Goal: Task Accomplishment & Management: Complete application form

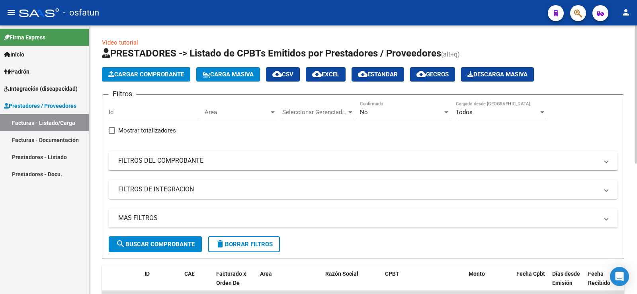
click at [245, 74] on span "Carga Masiva" at bounding box center [228, 74] width 51 height 7
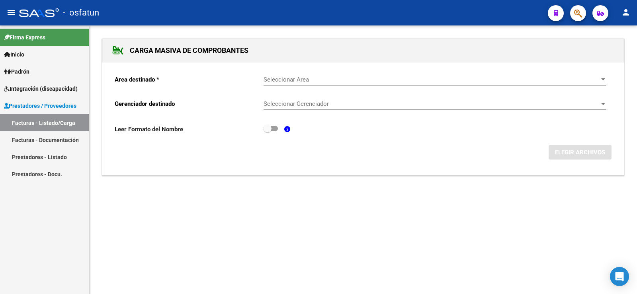
click at [600, 79] on div at bounding box center [602, 79] width 7 height 6
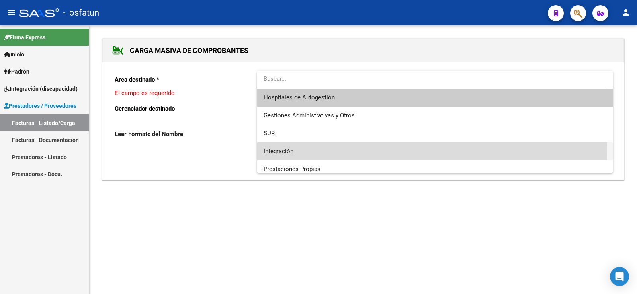
click at [300, 150] on span "Integración" at bounding box center [434, 151] width 343 height 18
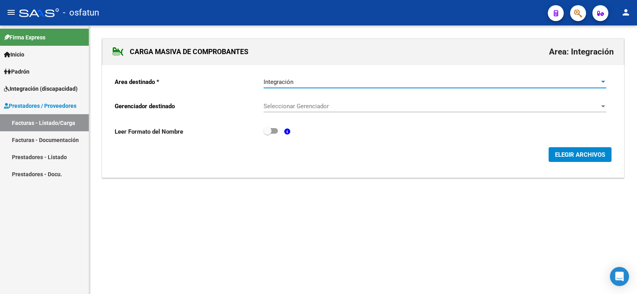
click at [603, 106] on div at bounding box center [603, 106] width 4 height 2
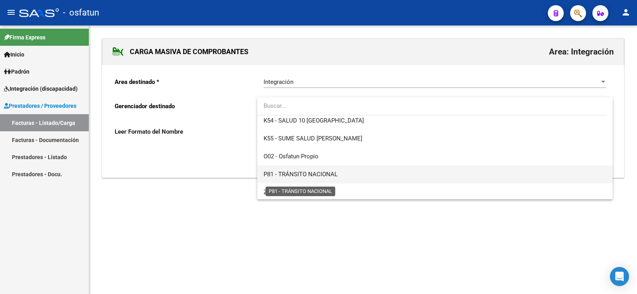
scroll to position [417, 0]
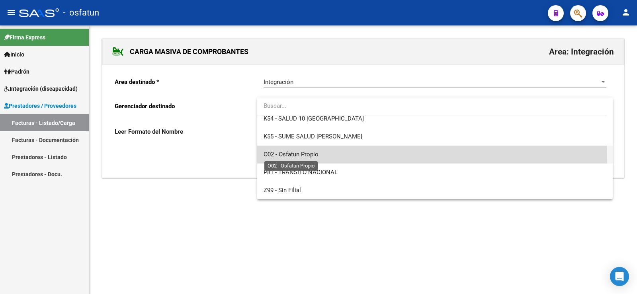
click at [297, 156] on span "O02 - Osfatun Propio" at bounding box center [290, 154] width 55 height 7
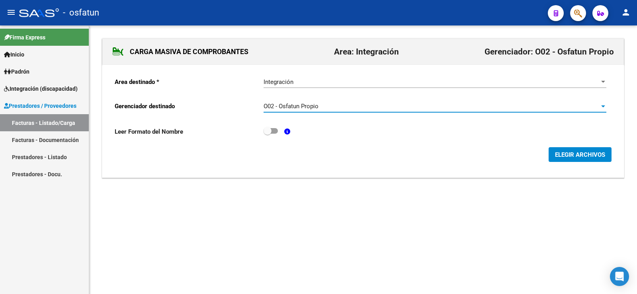
click at [565, 155] on span "ELEGIR ARCHIVOS" at bounding box center [580, 154] width 50 height 7
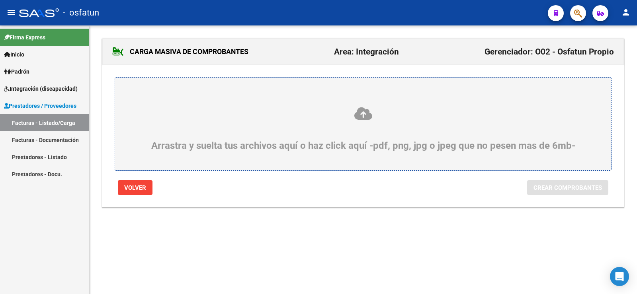
click at [359, 115] on icon at bounding box center [363, 113] width 458 height 15
click at [0, 0] on input "Arrastra y suelta tus archivos aquí o haz click aquí -pdf, png, jpg o jpeg que …" at bounding box center [0, 0] width 0 height 0
click at [366, 117] on icon at bounding box center [363, 113] width 458 height 15
click at [0, 0] on input "Arrastra y suelta tus archivos aquí o haz click aquí -pdf, png, jpg o jpeg que …" at bounding box center [0, 0] width 0 height 0
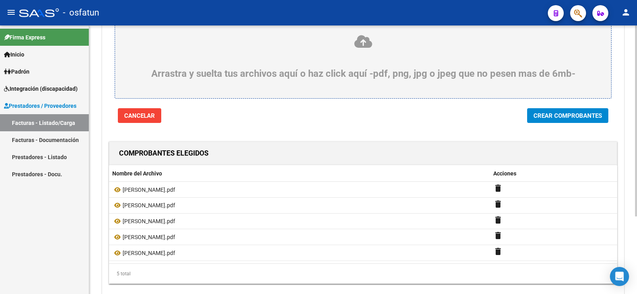
scroll to position [109, 0]
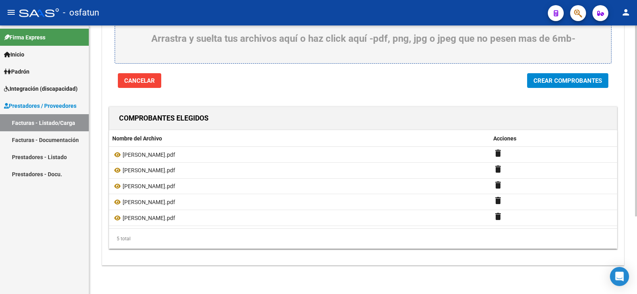
click at [546, 79] on span "Crear Comprobantes" at bounding box center [567, 80] width 68 height 7
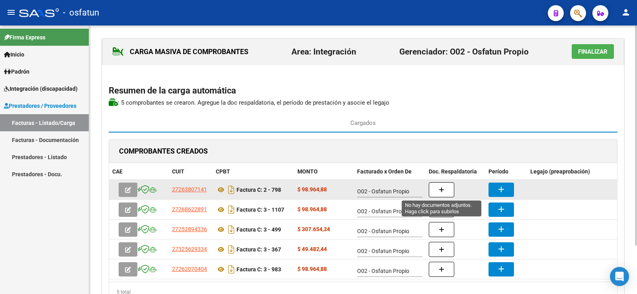
click at [438, 189] on button "button" at bounding box center [441, 189] width 25 height 15
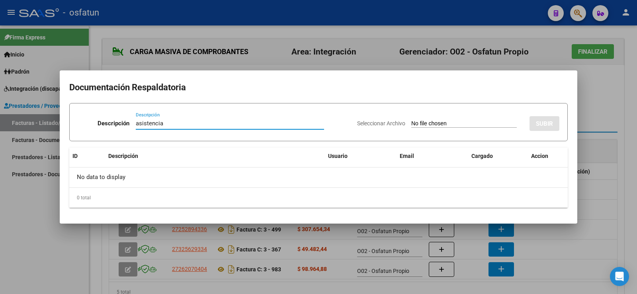
type input "asistencia"
click at [411, 126] on input "Seleccionar Archivo" at bounding box center [463, 124] width 105 height 8
type input "C:\fakepath\DOC. [PERSON_NAME]..pdf"
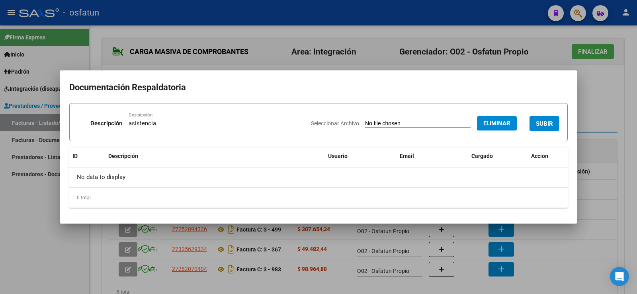
click at [550, 125] on span "SUBIR" at bounding box center [544, 123] width 17 height 7
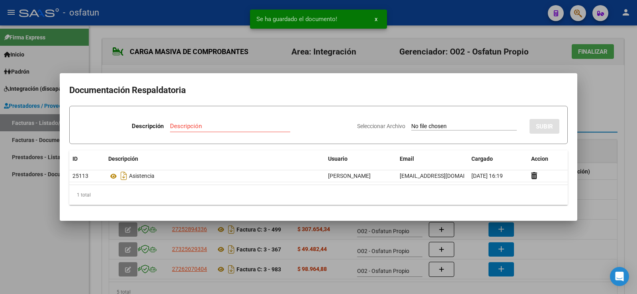
click at [569, 250] on div at bounding box center [318, 147] width 637 height 294
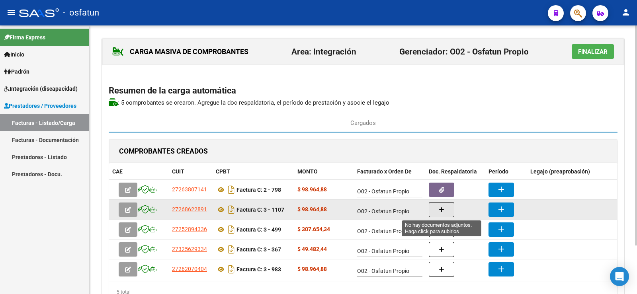
click at [437, 208] on button "button" at bounding box center [441, 209] width 25 height 15
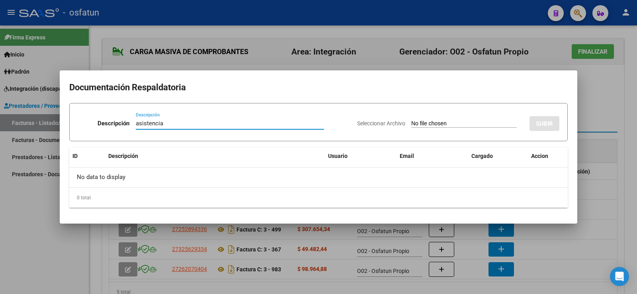
type input "asistencia"
click at [464, 123] on input "Seleccionar Archivo" at bounding box center [463, 124] width 105 height 8
type input "C:\fakepath\adjunto [PERSON_NAME] [DATE].pdf"
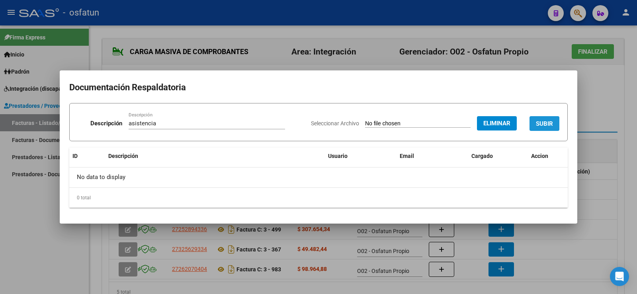
click at [554, 120] on button "SUBIR" at bounding box center [544, 123] width 30 height 15
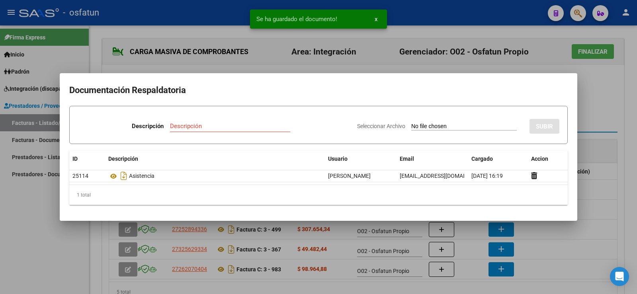
click at [622, 112] on div at bounding box center [318, 147] width 637 height 294
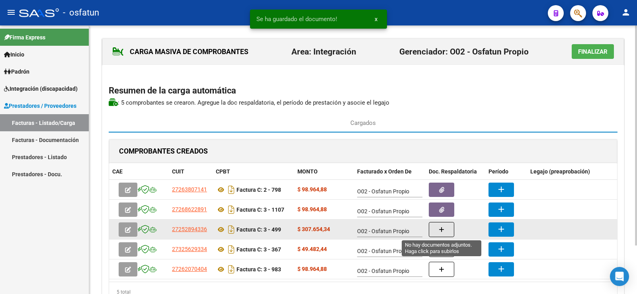
click at [431, 230] on button "button" at bounding box center [441, 229] width 25 height 15
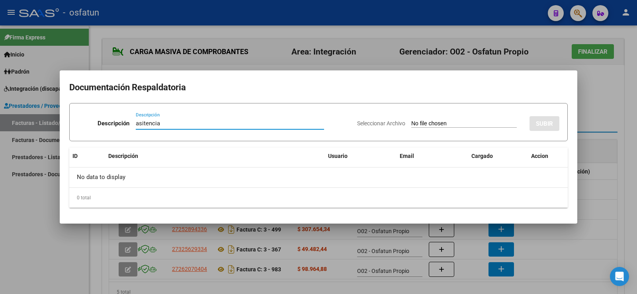
type input "asitencia"
click at [411, 121] on input "Seleccionar Archivo" at bounding box center [463, 124] width 105 height 8
click at [592, 83] on div at bounding box center [318, 147] width 637 height 294
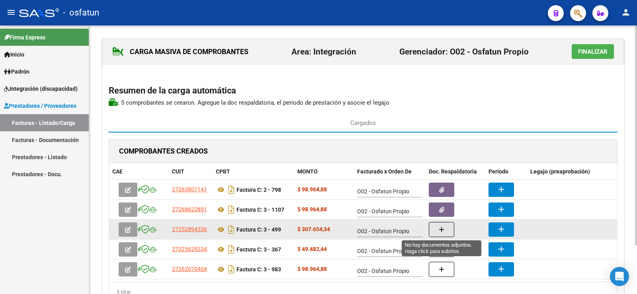
click at [446, 232] on button "button" at bounding box center [441, 229] width 25 height 15
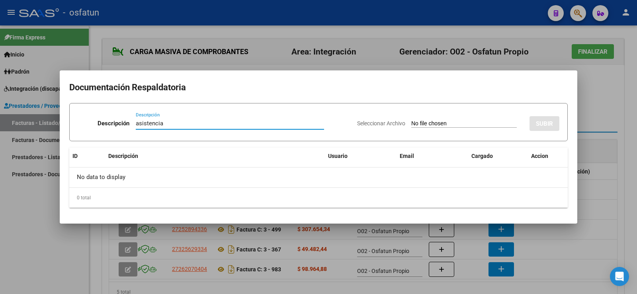
type input "asistencia"
click at [411, 124] on input "Seleccionar Archivo" at bounding box center [463, 124] width 105 height 8
type input "C:\fakepath\AUTORIZACIÓN Y PLANILLA ASISTENCIA [DATE]. MODULO MTRA DE APOYO.pdf"
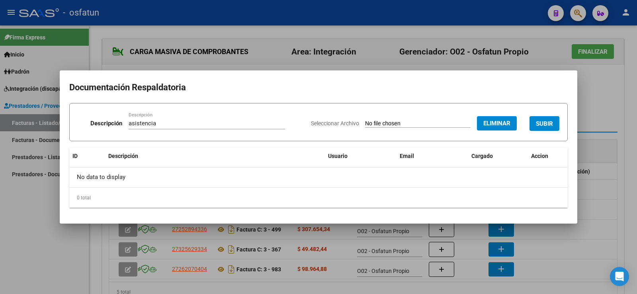
click at [538, 123] on span "SUBIR" at bounding box center [544, 123] width 17 height 7
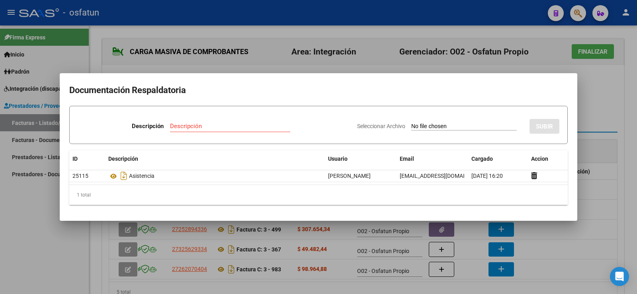
click at [191, 126] on input "Descripción" at bounding box center [230, 126] width 120 height 7
type input "asistencia"
click at [411, 127] on input "Seleccionar Archivo" at bounding box center [463, 127] width 105 height 8
type input "C:\fakepath\asistencia [PERSON_NAME] 9-25.pdf"
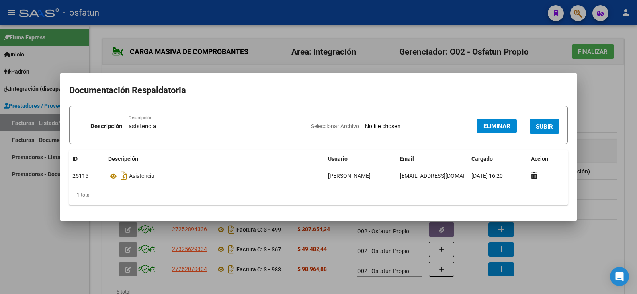
click at [555, 130] on button "SUBIR" at bounding box center [544, 126] width 30 height 15
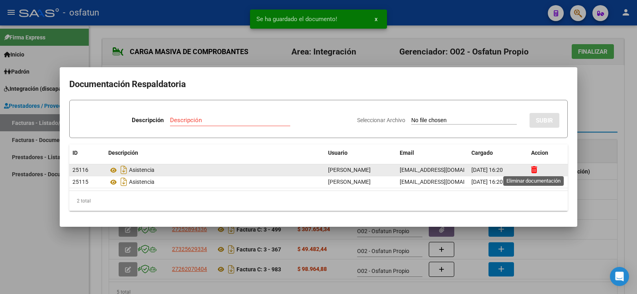
click at [535, 172] on icon at bounding box center [534, 170] width 6 height 8
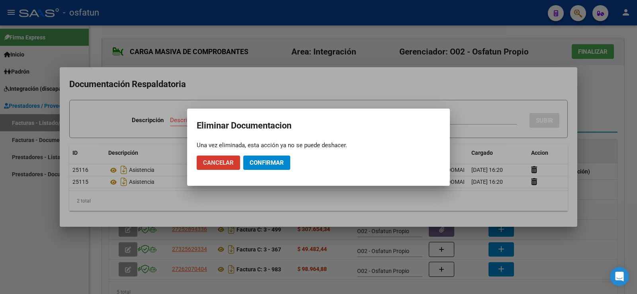
click at [215, 160] on span "Cancelar" at bounding box center [218, 162] width 31 height 7
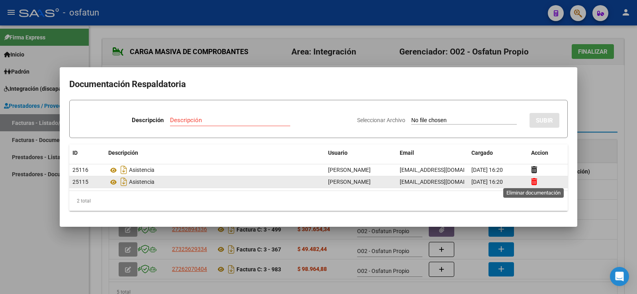
click at [533, 178] on icon at bounding box center [534, 182] width 6 height 8
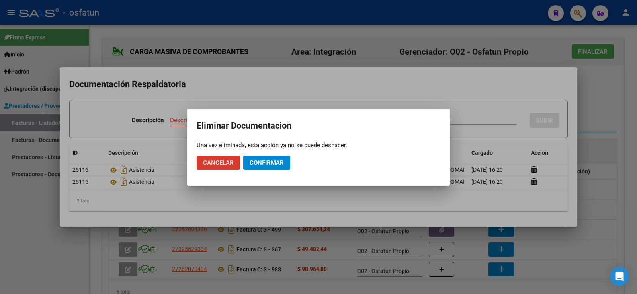
click at [212, 162] on span "Cancelar" at bounding box center [218, 162] width 31 height 7
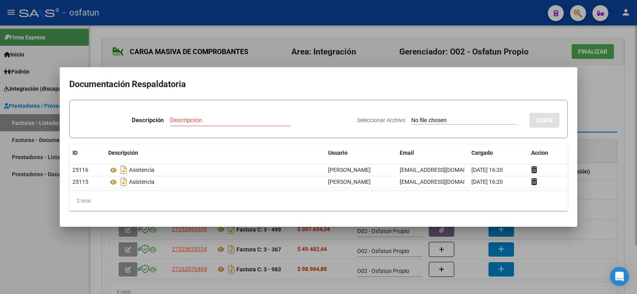
click at [609, 88] on div at bounding box center [318, 147] width 637 height 294
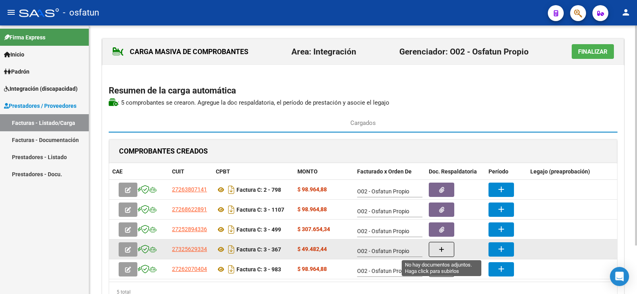
click at [441, 248] on icon "button" at bounding box center [442, 250] width 6 height 6
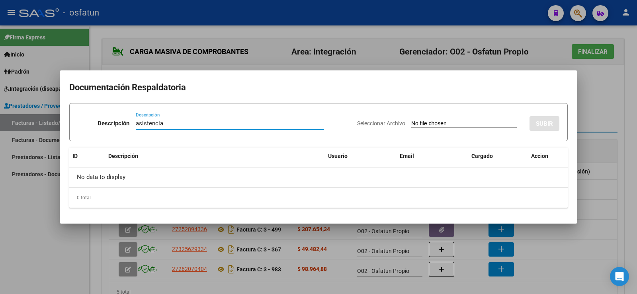
type input "asistencia"
click at [423, 123] on input "Seleccionar Archivo" at bounding box center [463, 124] width 105 height 8
type input "C:\fakepath\asistencia [PERSON_NAME] 9-25.pdf"
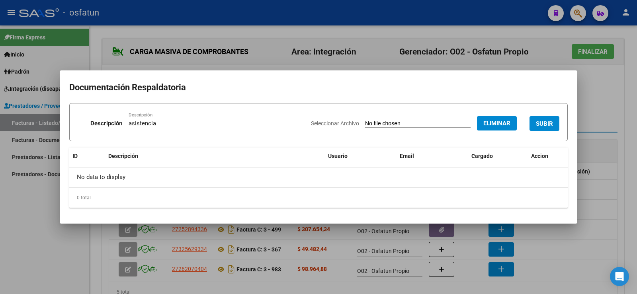
click at [556, 119] on button "SUBIR" at bounding box center [544, 123] width 30 height 15
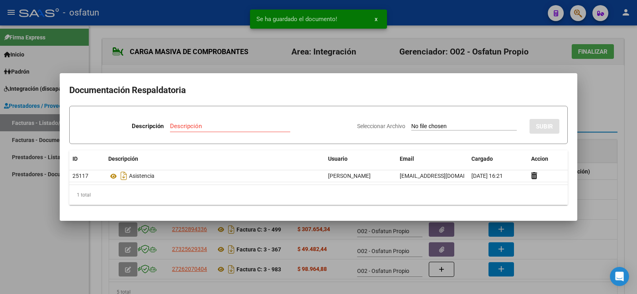
click at [599, 95] on div at bounding box center [318, 147] width 637 height 294
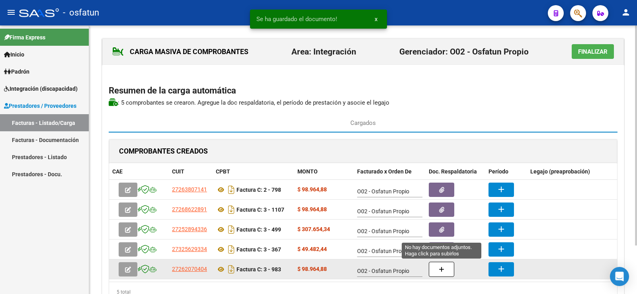
click at [436, 267] on button "button" at bounding box center [441, 269] width 25 height 15
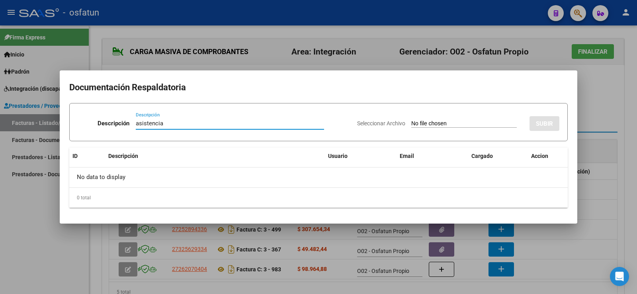
type input "asistencia"
click at [411, 125] on input "Seleccionar Archivo" at bounding box center [463, 124] width 105 height 8
type input "C:\fakepath\FC ppaa set25_merged.pdf"
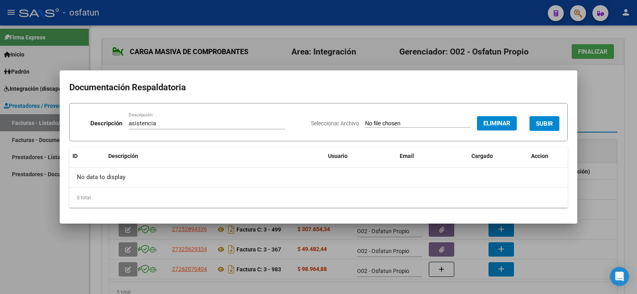
click at [553, 125] on span "SUBIR" at bounding box center [544, 123] width 17 height 7
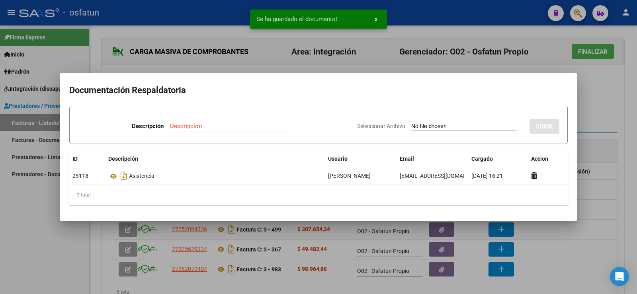
click at [604, 108] on div at bounding box center [318, 147] width 637 height 294
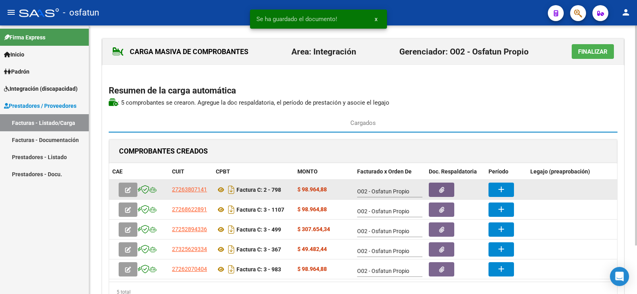
click at [494, 190] on button "add" at bounding box center [500, 190] width 25 height 14
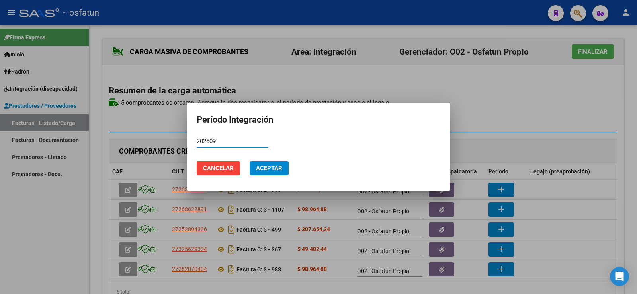
type input "202509"
click at [284, 166] on button "Aceptar" at bounding box center [268, 168] width 39 height 14
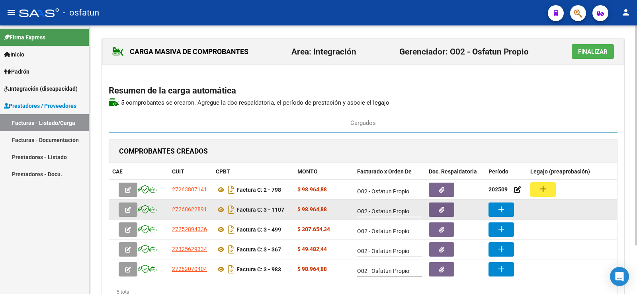
click at [499, 206] on mat-icon "add" at bounding box center [501, 210] width 10 height 10
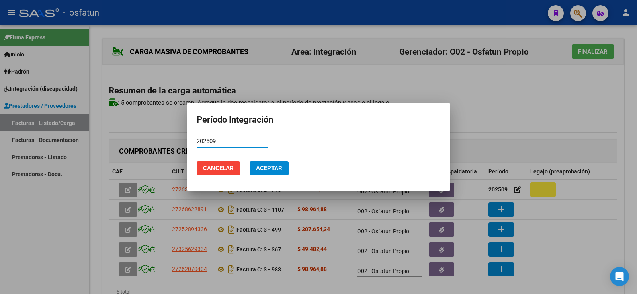
type input "202509"
drag, startPoint x: 273, startPoint y: 168, endPoint x: 283, endPoint y: 168, distance: 9.6
click at [274, 168] on span "Aceptar" at bounding box center [269, 168] width 26 height 7
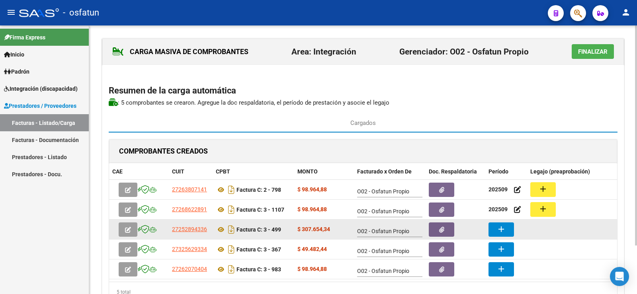
click at [504, 229] on mat-icon "add" at bounding box center [501, 229] width 10 height 10
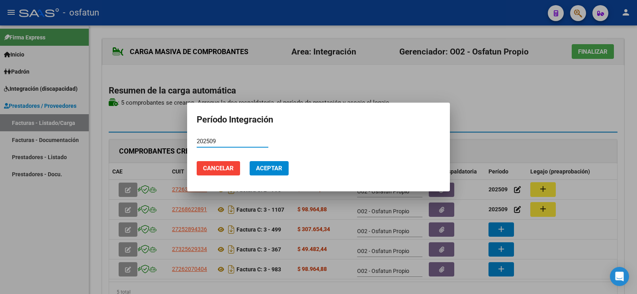
type input "202509"
click at [282, 168] on button "Aceptar" at bounding box center [268, 168] width 39 height 14
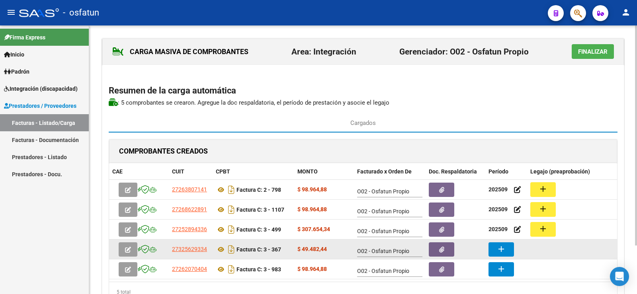
click at [504, 247] on mat-icon "add" at bounding box center [501, 249] width 10 height 10
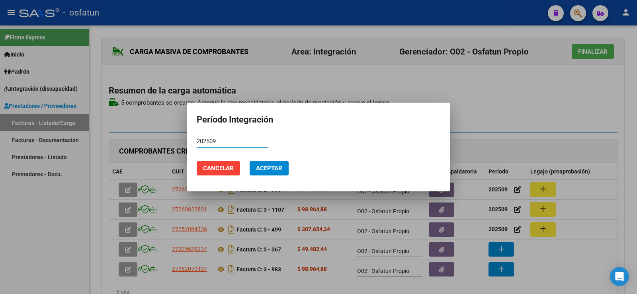
type input "202509"
click at [261, 167] on span "Aceptar" at bounding box center [269, 168] width 26 height 7
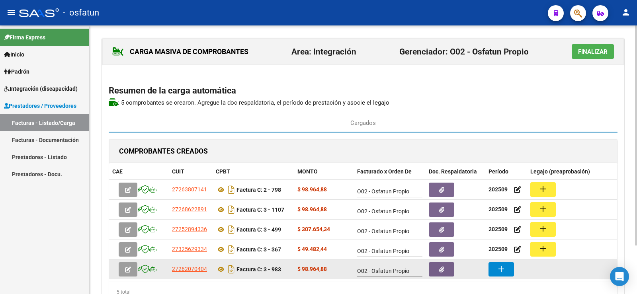
click at [499, 263] on button "add" at bounding box center [500, 269] width 25 height 14
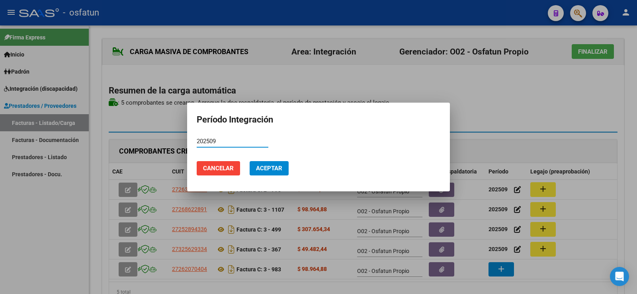
type input "202509"
click at [263, 170] on span "Aceptar" at bounding box center [269, 168] width 26 height 7
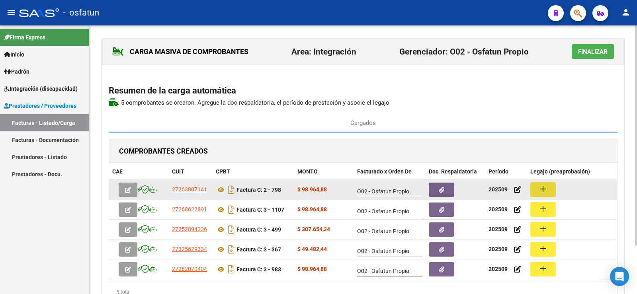
click at [539, 190] on mat-icon "add" at bounding box center [543, 189] width 10 height 10
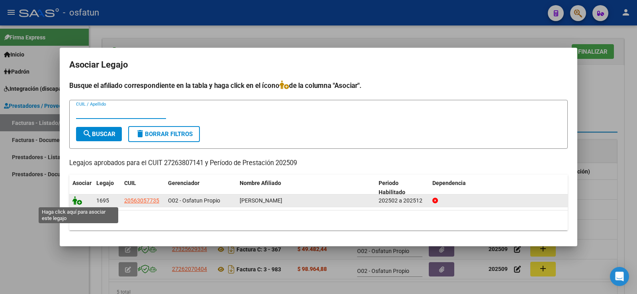
click at [80, 202] on icon at bounding box center [77, 200] width 10 height 9
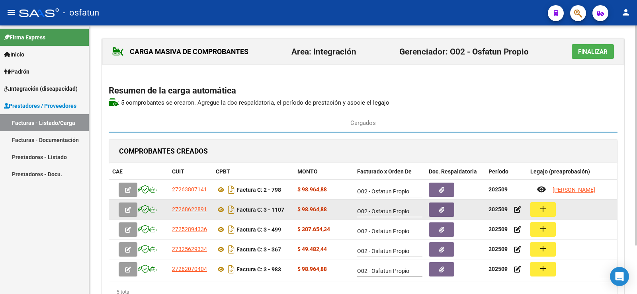
click at [539, 214] on mat-icon "add" at bounding box center [543, 209] width 10 height 10
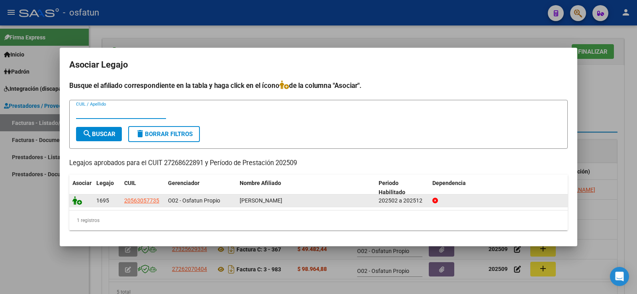
click at [80, 200] on icon at bounding box center [77, 200] width 10 height 9
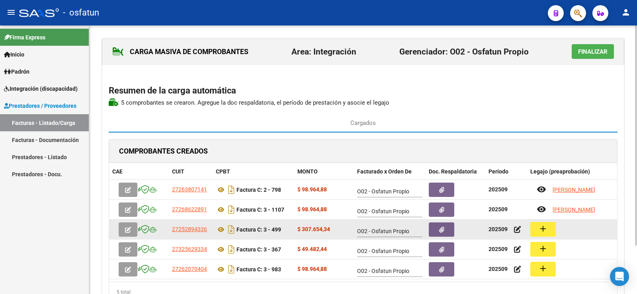
click at [542, 231] on mat-icon "add" at bounding box center [543, 229] width 10 height 10
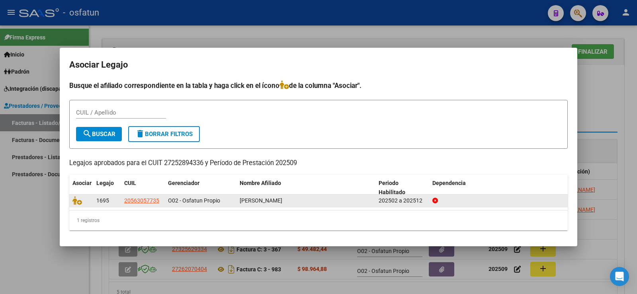
click at [78, 205] on div at bounding box center [81, 200] width 18 height 9
click at [78, 201] on icon at bounding box center [77, 200] width 10 height 9
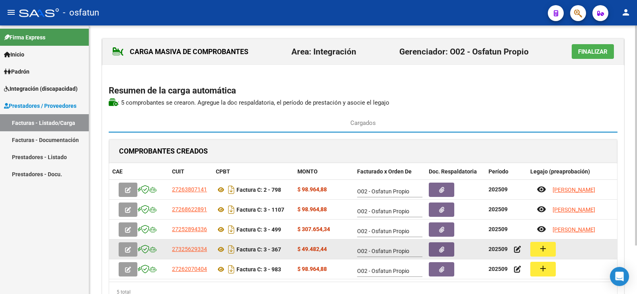
click at [548, 251] on button "add" at bounding box center [542, 249] width 25 height 15
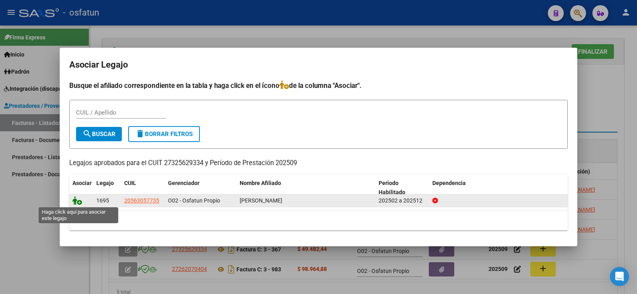
click at [79, 202] on icon at bounding box center [77, 200] width 10 height 9
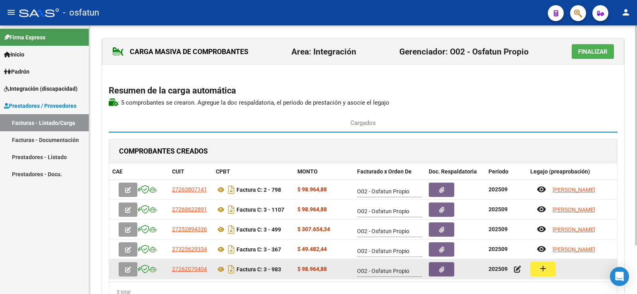
click at [542, 268] on mat-icon "add" at bounding box center [543, 269] width 10 height 10
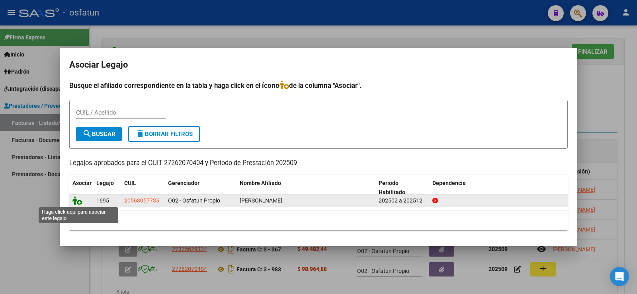
click at [81, 201] on icon at bounding box center [77, 200] width 10 height 9
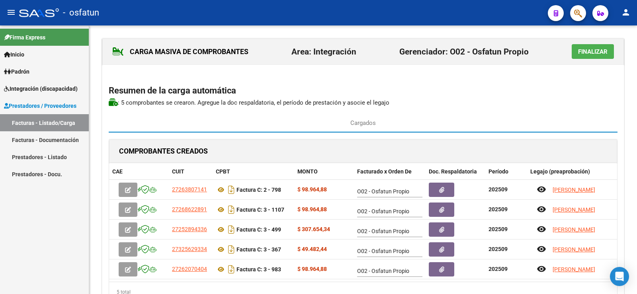
click at [583, 52] on span "Finalizar" at bounding box center [592, 51] width 29 height 7
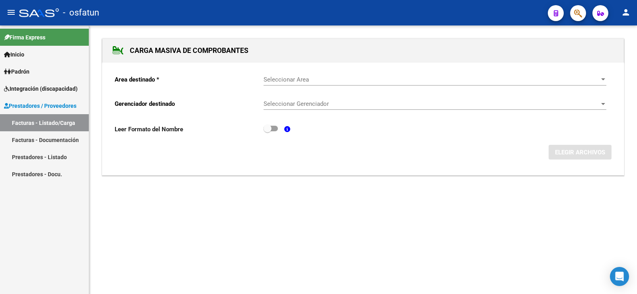
click at [600, 80] on div at bounding box center [602, 79] width 7 height 6
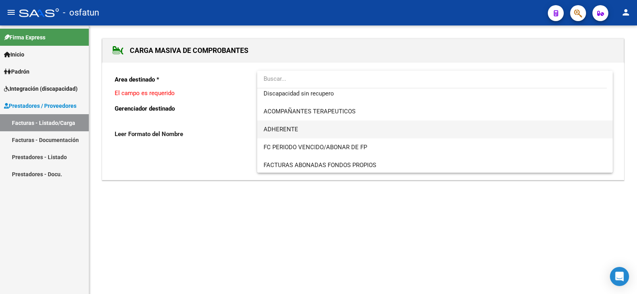
scroll to position [131, 0]
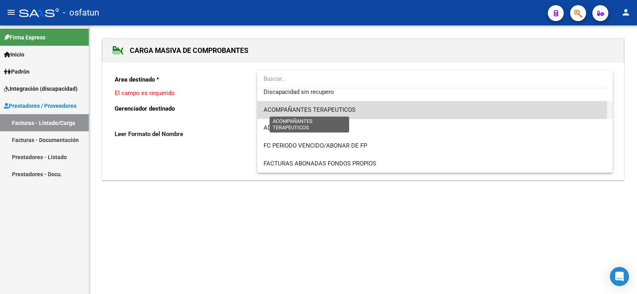
click at [326, 110] on span "ACOMPAÑANTES TERAPEUTICOS" at bounding box center [309, 109] width 92 height 7
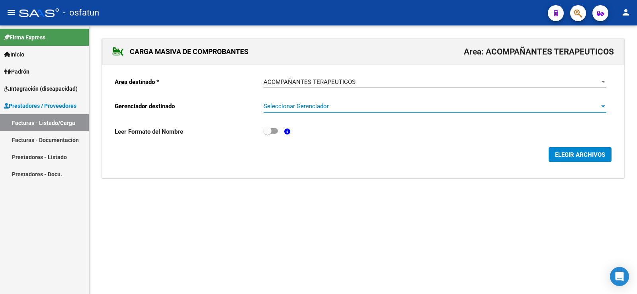
click at [596, 106] on span "Seleccionar Gerenciador" at bounding box center [430, 106] width 335 height 7
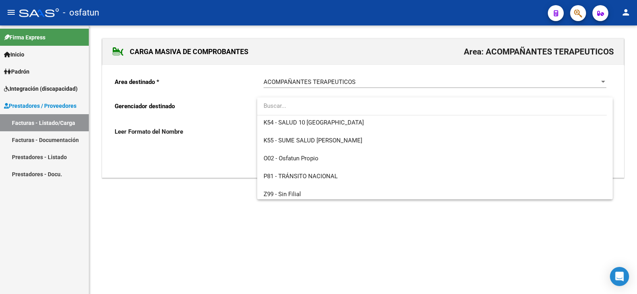
scroll to position [417, 0]
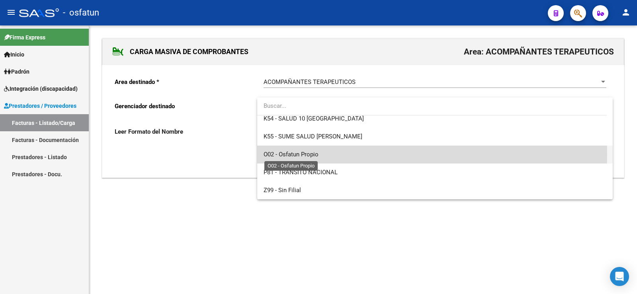
click at [291, 154] on span "O02 - Osfatun Propio" at bounding box center [290, 154] width 55 height 7
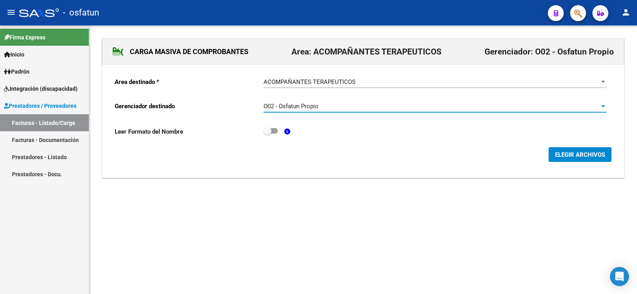
click at [583, 155] on span "ELEGIR ARCHIVOS" at bounding box center [580, 154] width 50 height 7
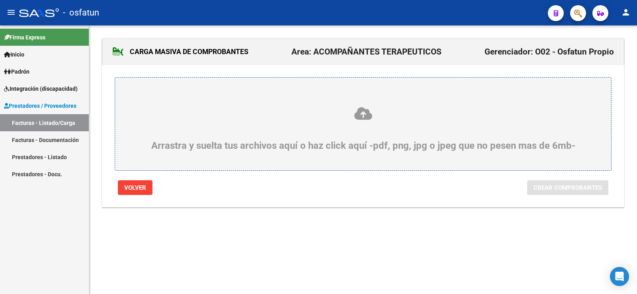
click at [357, 115] on icon at bounding box center [363, 113] width 458 height 15
click at [0, 0] on input "Arrastra y suelta tus archivos aquí o haz click aquí -pdf, png, jpg o jpeg que …" at bounding box center [0, 0] width 0 height 0
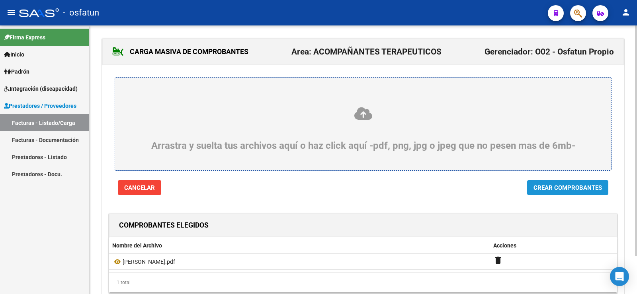
click at [598, 189] on span "Crear Comprobantes" at bounding box center [567, 187] width 68 height 7
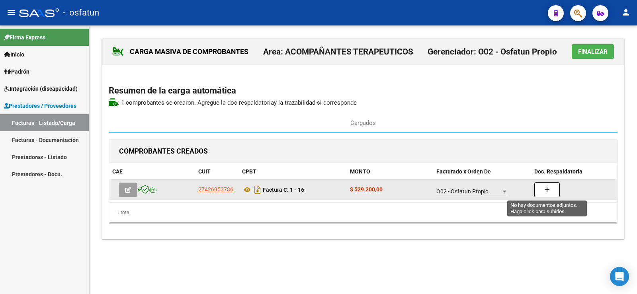
click at [546, 183] on button "button" at bounding box center [546, 189] width 25 height 15
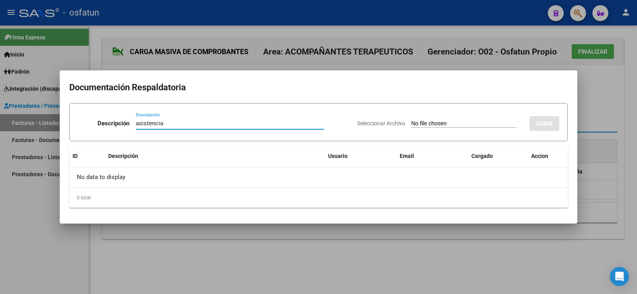
type input "asistencia"
click at [429, 121] on input "Seleccionar Archivo" at bounding box center [463, 124] width 105 height 8
type input "C:\fakepath\Archivo PDF.pdf"
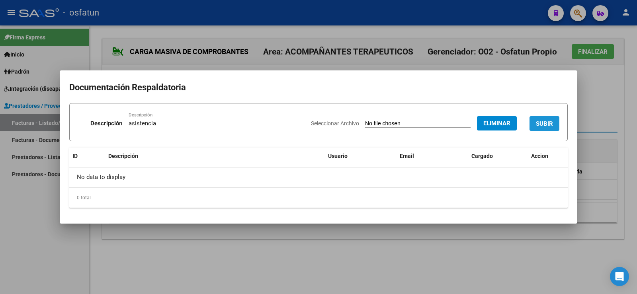
click at [544, 121] on span "SUBIR" at bounding box center [544, 123] width 17 height 7
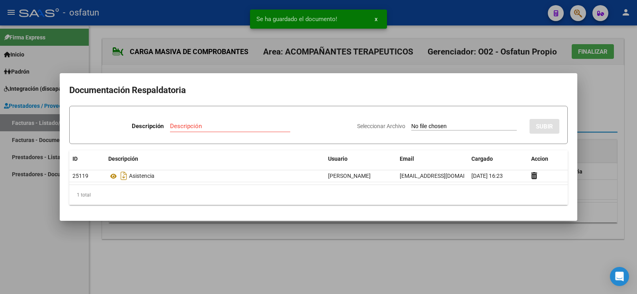
click at [633, 90] on div at bounding box center [318, 147] width 637 height 294
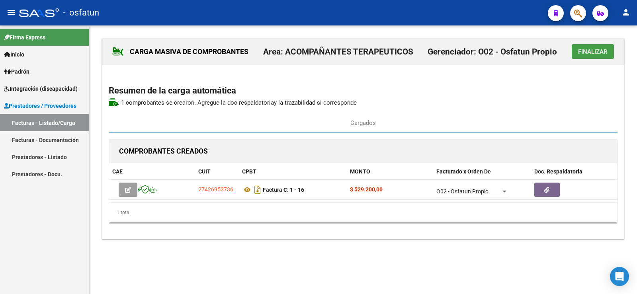
click at [581, 54] on span "Finalizar" at bounding box center [592, 51] width 29 height 7
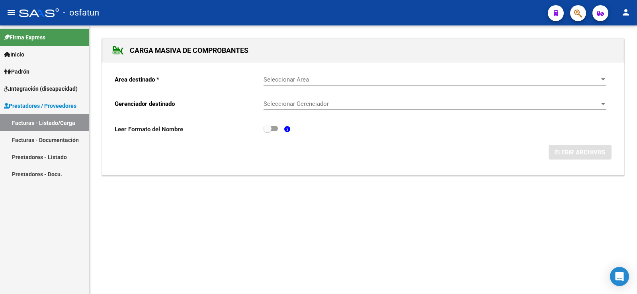
click at [571, 79] on span "Seleccionar Area" at bounding box center [430, 79] width 335 height 7
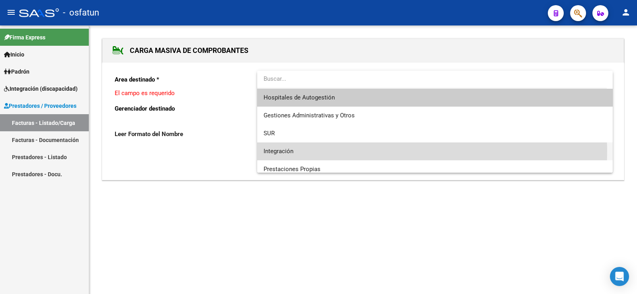
click at [299, 151] on span "Integración" at bounding box center [434, 151] width 343 height 18
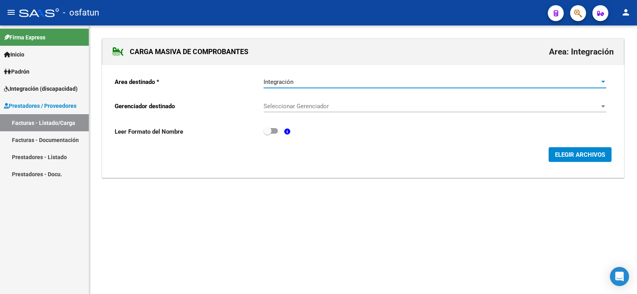
click at [597, 84] on div "Integración" at bounding box center [430, 81] width 335 height 7
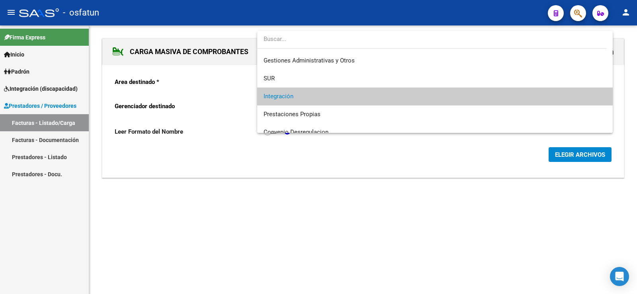
scroll to position [12, 0]
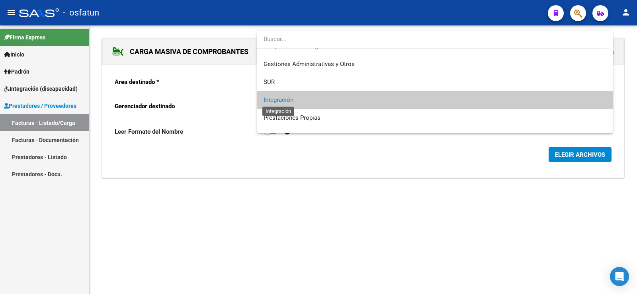
click at [276, 99] on span "Integración" at bounding box center [278, 99] width 30 height 7
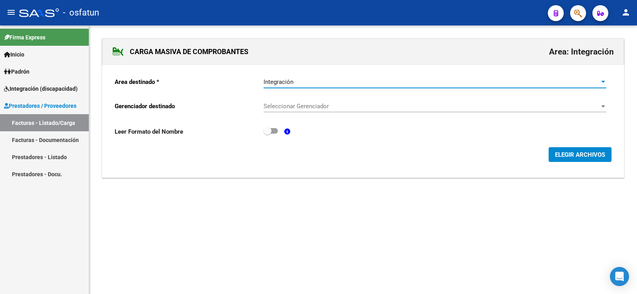
click at [293, 106] on span "Seleccionar Gerenciador" at bounding box center [430, 106] width 335 height 7
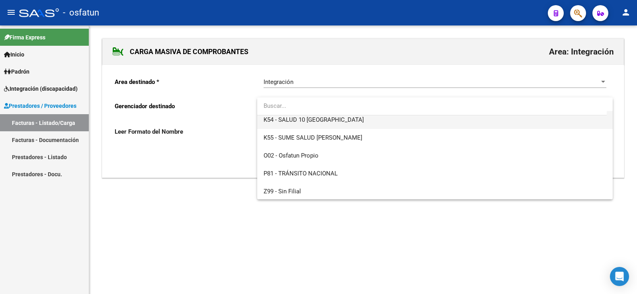
scroll to position [417, 0]
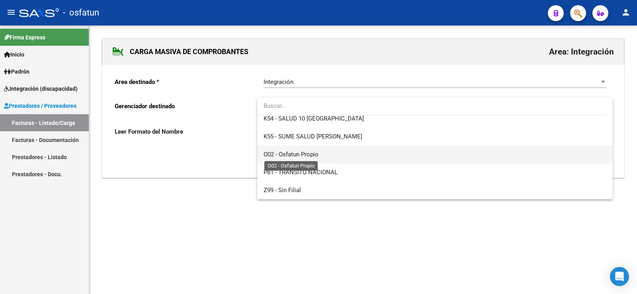
click at [292, 156] on span "O02 - Osfatun Propio" at bounding box center [290, 154] width 55 height 7
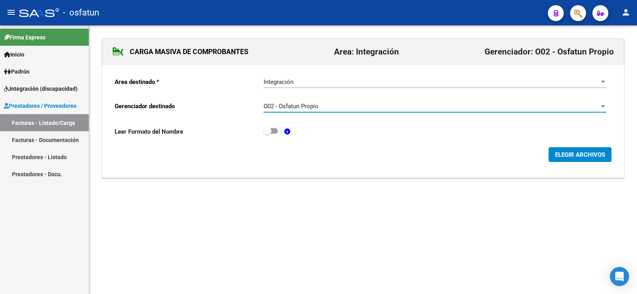
click at [563, 157] on span "ELEGIR ARCHIVOS" at bounding box center [580, 154] width 50 height 7
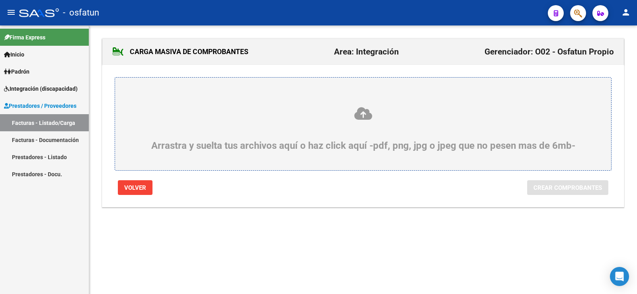
click at [363, 115] on icon at bounding box center [363, 113] width 458 height 15
click at [0, 0] on input "Arrastra y suelta tus archivos aquí o haz click aquí -pdf, png, jpg o jpeg que …" at bounding box center [0, 0] width 0 height 0
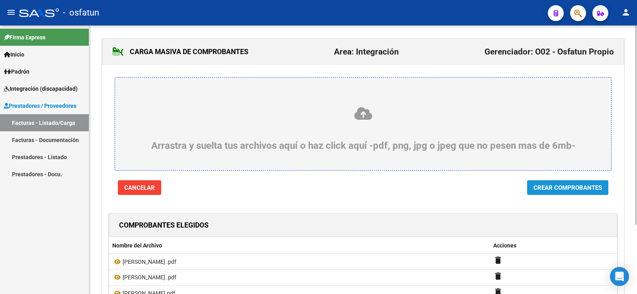
click at [536, 188] on span "Crear Comprobantes" at bounding box center [567, 187] width 68 height 7
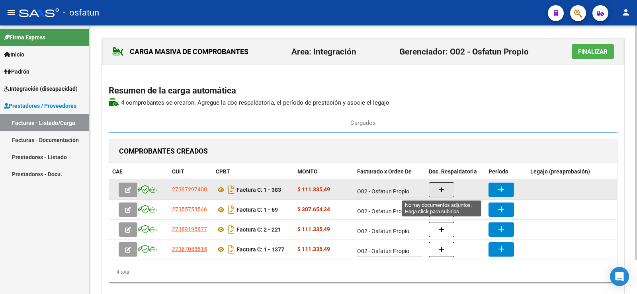
click at [437, 190] on button "button" at bounding box center [441, 189] width 25 height 15
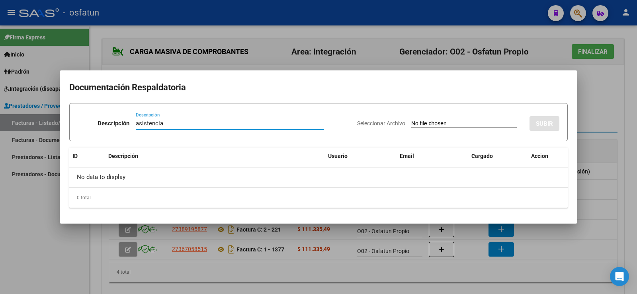
type input "asistencia"
click at [430, 124] on input "Seleccionar Archivo" at bounding box center [463, 124] width 105 height 8
type input "C:\fakepath\asistencia psicologia.pdf"
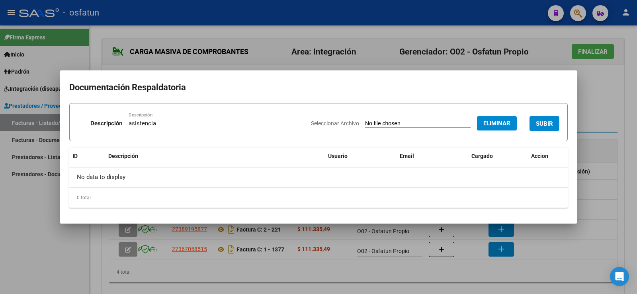
click at [543, 120] on span "SUBIR" at bounding box center [544, 123] width 17 height 7
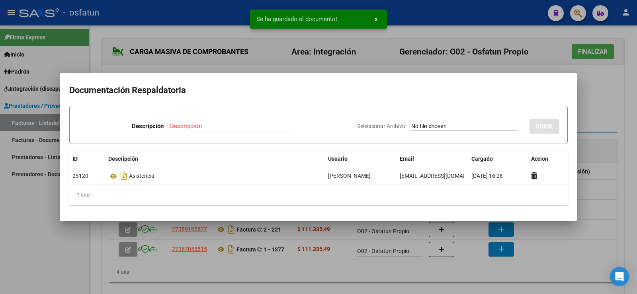
click at [602, 103] on div at bounding box center [318, 147] width 637 height 294
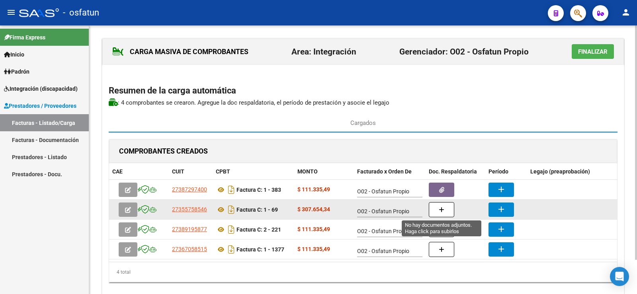
click at [446, 210] on button "button" at bounding box center [441, 209] width 25 height 15
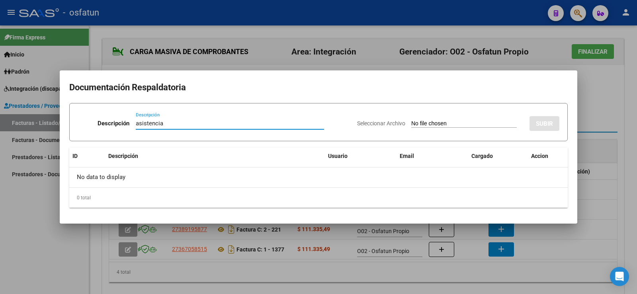
type input "asistencia"
click at [423, 124] on input "Seleccionar Archivo" at bounding box center [463, 124] width 105 height 8
type input "C:\fakepath\PLANILLA DE ASISTENCIA D.A.I - [DATE] - PACIENTE [PERSON_NAME].pdf"
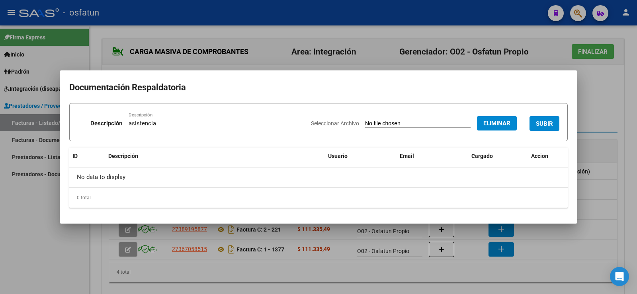
click at [541, 120] on span "SUBIR" at bounding box center [544, 123] width 17 height 7
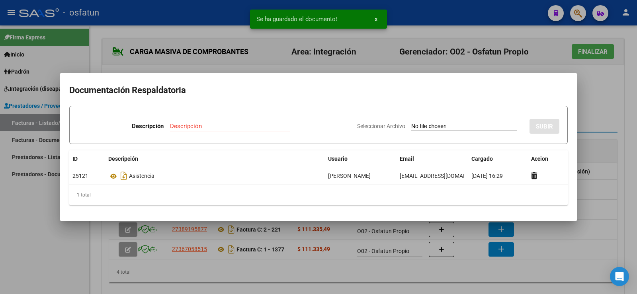
click at [612, 111] on div at bounding box center [318, 147] width 637 height 294
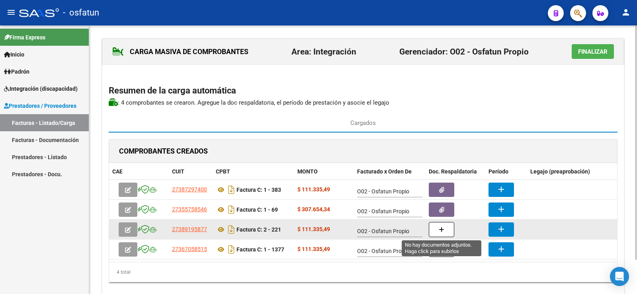
click at [437, 233] on button "button" at bounding box center [441, 229] width 25 height 15
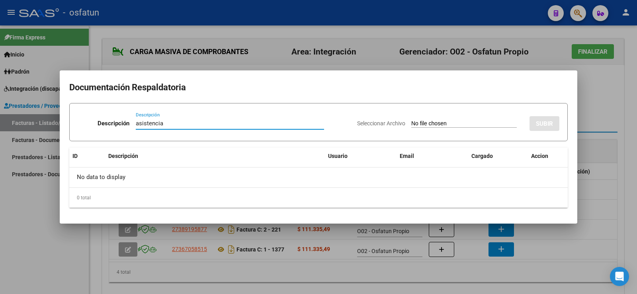
type input "asistencia"
click at [438, 124] on input "Seleccionar Archivo" at bounding box center [463, 124] width 105 height 8
type input "C:\fakepath\asistencia psicopedagogia.pdf"
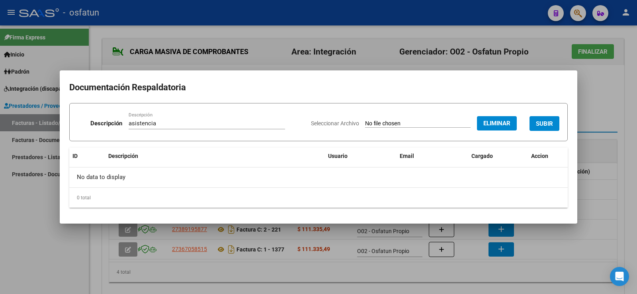
click at [543, 122] on span "SUBIR" at bounding box center [544, 123] width 17 height 7
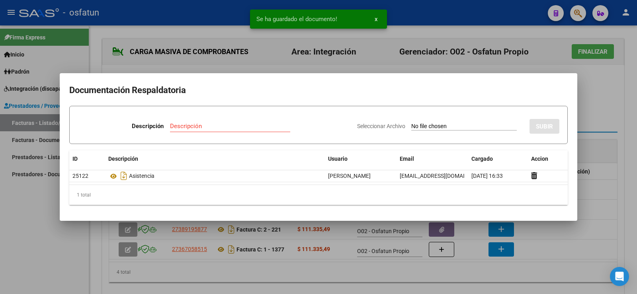
click at [584, 109] on div at bounding box center [318, 147] width 637 height 294
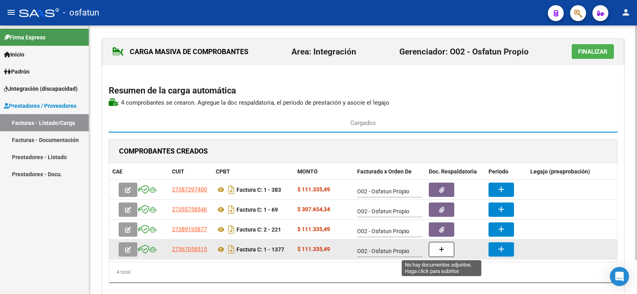
click at [446, 251] on button "button" at bounding box center [441, 249] width 25 height 15
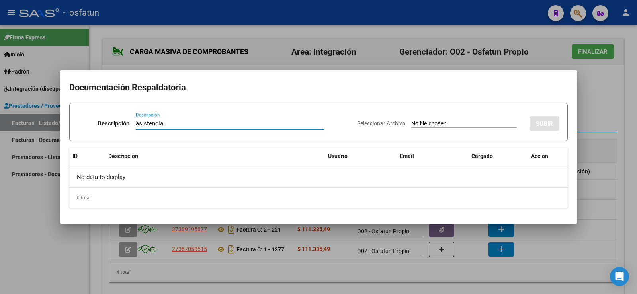
type input "asistencia"
click at [411, 124] on input "Seleccionar Archivo" at bounding box center [463, 124] width 105 height 8
type input "C:\fakepath\SSISTENCIA TO.pdf"
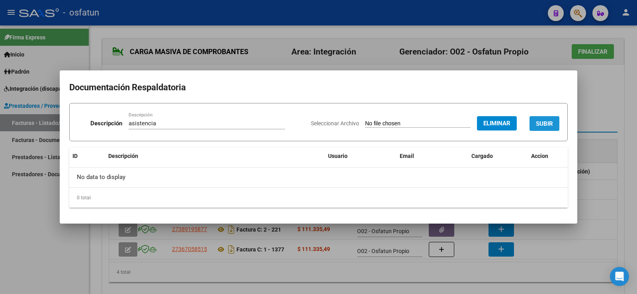
click at [549, 122] on span "SUBIR" at bounding box center [544, 123] width 17 height 7
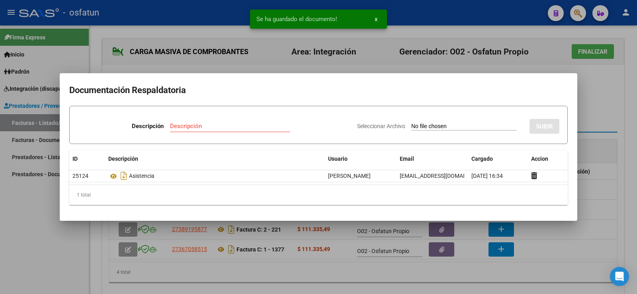
click at [596, 103] on div at bounding box center [318, 147] width 637 height 294
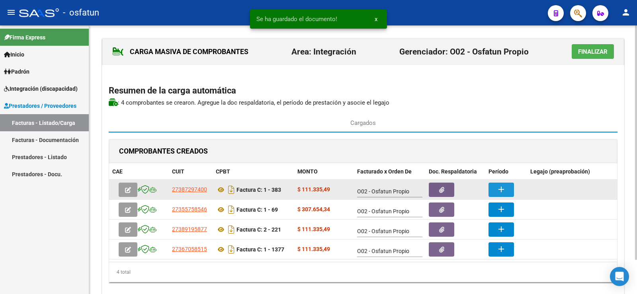
click at [501, 190] on mat-icon "add" at bounding box center [501, 190] width 10 height 10
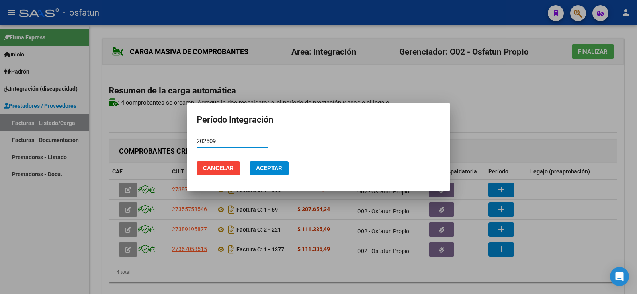
type input "202509"
click at [272, 166] on span "Aceptar" at bounding box center [269, 168] width 26 height 7
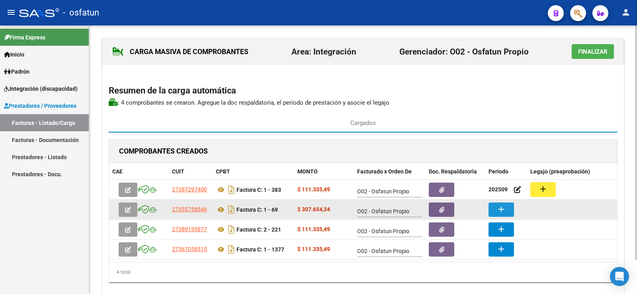
click at [505, 209] on mat-icon "add" at bounding box center [501, 210] width 10 height 10
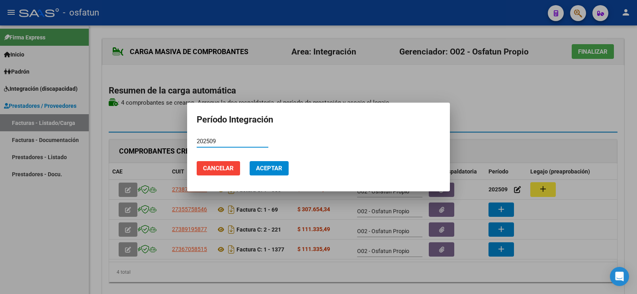
type input "202509"
click at [278, 166] on span "Aceptar" at bounding box center [269, 168] width 26 height 7
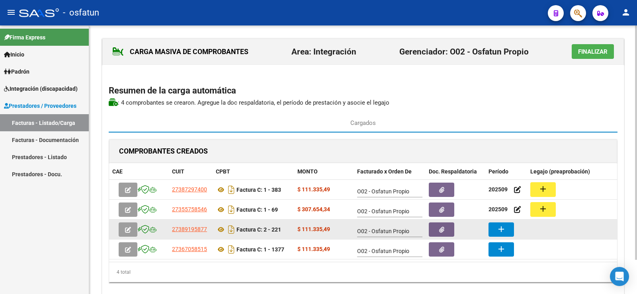
click at [507, 228] on button "add" at bounding box center [500, 229] width 25 height 14
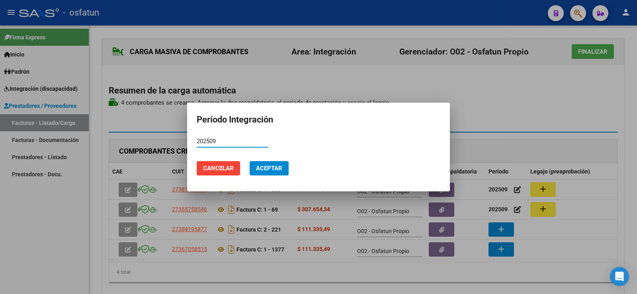
type input "202509"
drag, startPoint x: 267, startPoint y: 170, endPoint x: 281, endPoint y: 172, distance: 15.0
click at [267, 170] on span "Aceptar" at bounding box center [269, 168] width 26 height 7
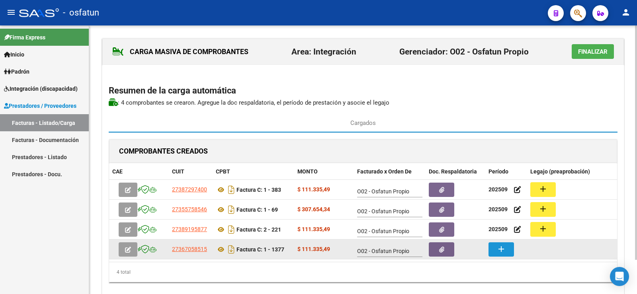
click at [502, 252] on mat-icon "add" at bounding box center [501, 249] width 10 height 10
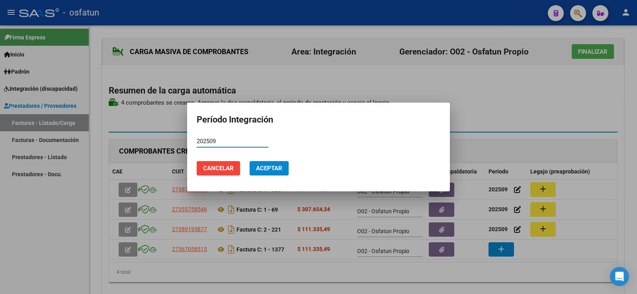
type input "202509"
click at [267, 170] on span "Aceptar" at bounding box center [269, 168] width 26 height 7
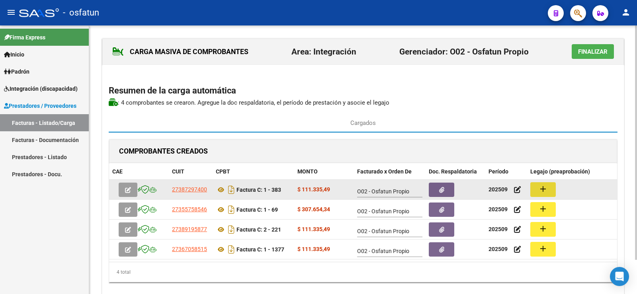
click at [548, 189] on button "add" at bounding box center [542, 189] width 25 height 15
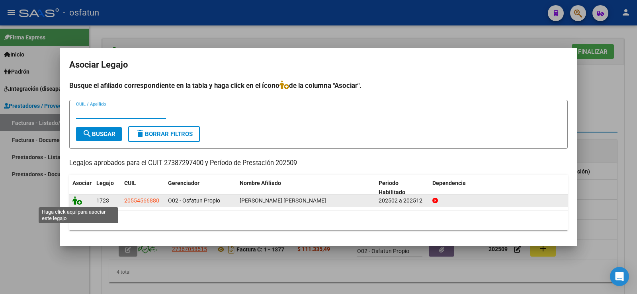
click at [76, 202] on icon at bounding box center [77, 200] width 10 height 9
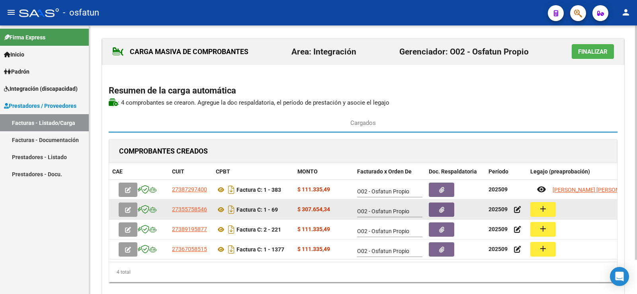
click at [546, 211] on mat-icon "add" at bounding box center [543, 209] width 10 height 10
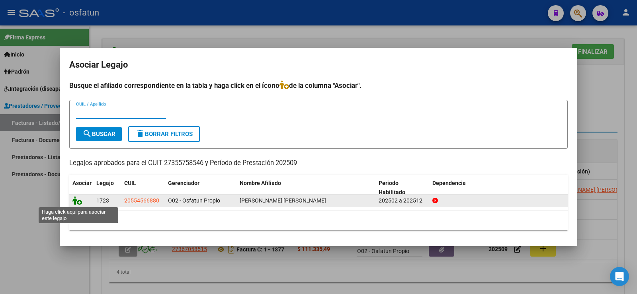
click at [78, 203] on icon at bounding box center [77, 200] width 10 height 9
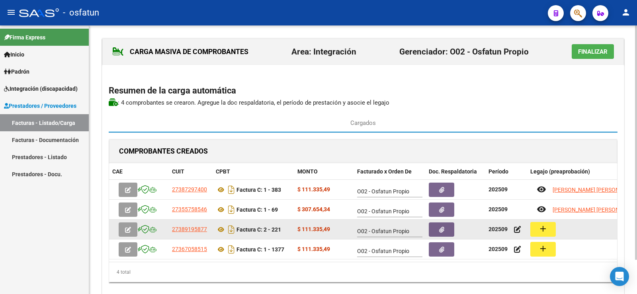
click at [540, 226] on mat-icon "add" at bounding box center [543, 229] width 10 height 10
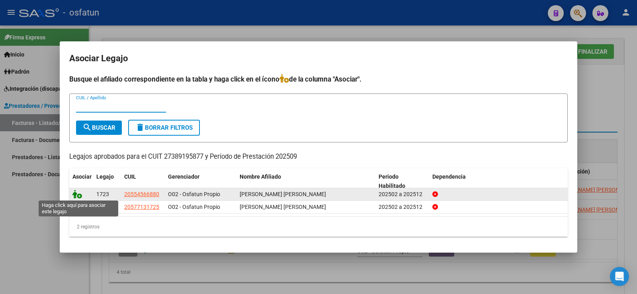
click at [76, 194] on icon at bounding box center [77, 194] width 10 height 9
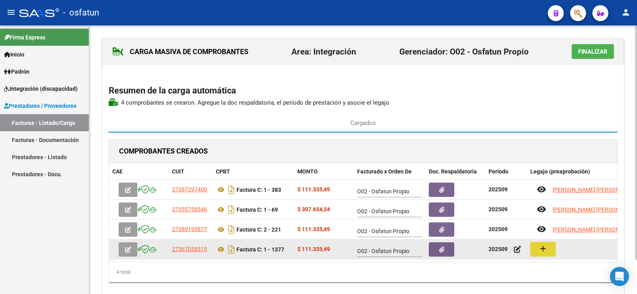
click at [547, 250] on mat-icon "add" at bounding box center [543, 249] width 10 height 10
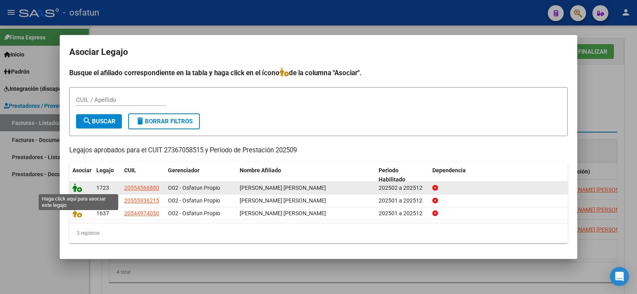
click at [77, 188] on icon at bounding box center [77, 187] width 10 height 9
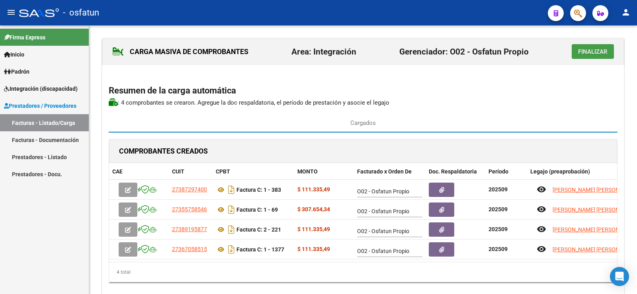
click at [586, 48] on span "Finalizar" at bounding box center [592, 51] width 29 height 7
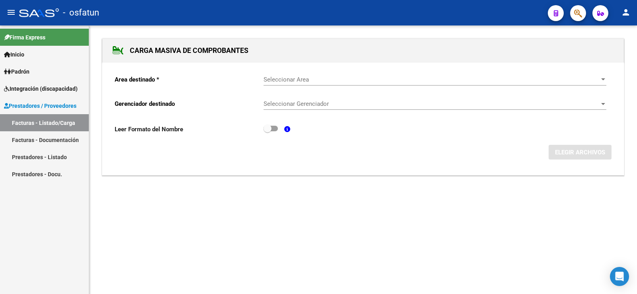
click at [604, 78] on div at bounding box center [603, 79] width 4 height 2
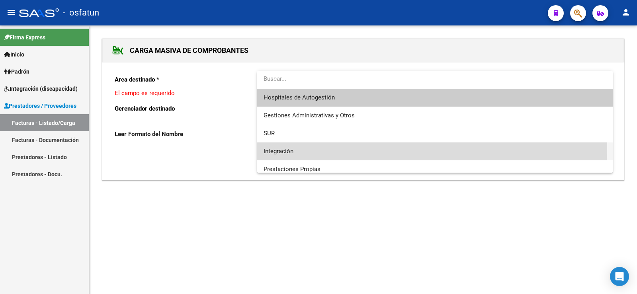
click at [306, 146] on span "Integración" at bounding box center [434, 151] width 343 height 18
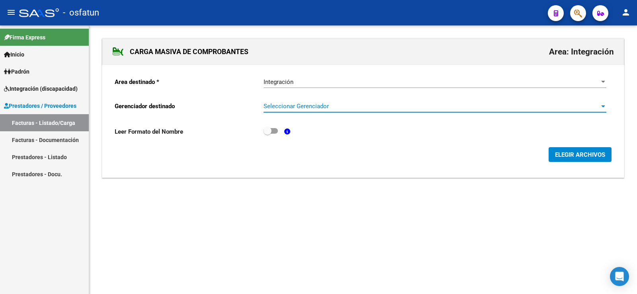
click at [302, 103] on span "Seleccionar Gerenciador" at bounding box center [430, 106] width 335 height 7
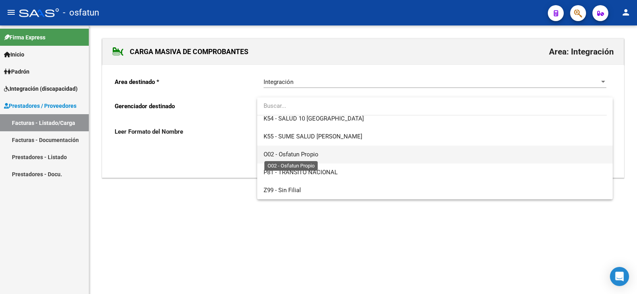
click at [291, 157] on span "O02 - Osfatun Propio" at bounding box center [290, 154] width 55 height 7
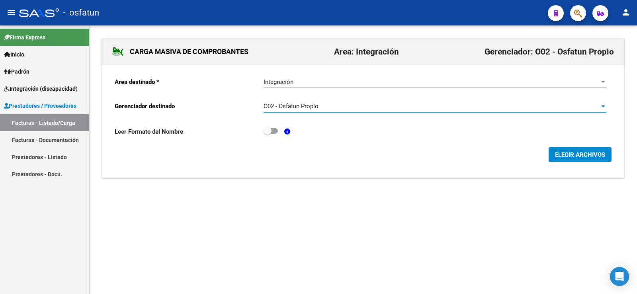
click at [597, 154] on span "ELEGIR ARCHIVOS" at bounding box center [580, 154] width 50 height 7
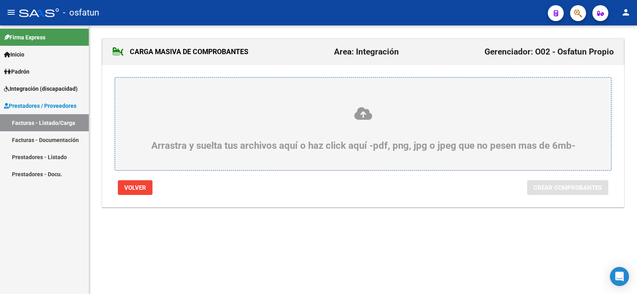
click at [364, 117] on icon at bounding box center [363, 113] width 458 height 15
click at [0, 0] on input "Arrastra y suelta tus archivos aquí o haz click aquí -pdf, png, jpg o jpeg que …" at bounding box center [0, 0] width 0 height 0
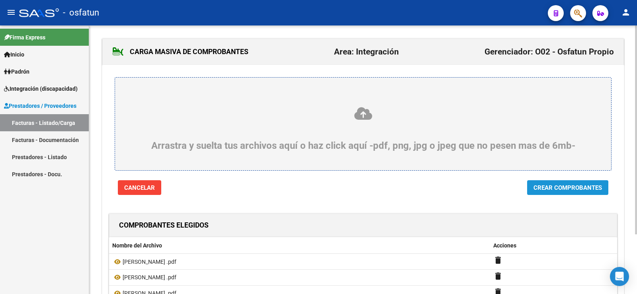
click at [557, 190] on span "Crear Comprobantes" at bounding box center [567, 187] width 68 height 7
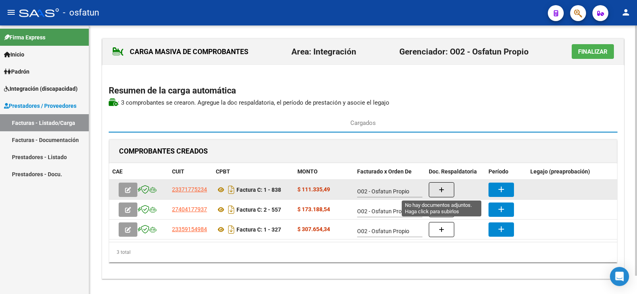
click at [439, 186] on span "button" at bounding box center [442, 189] width 6 height 7
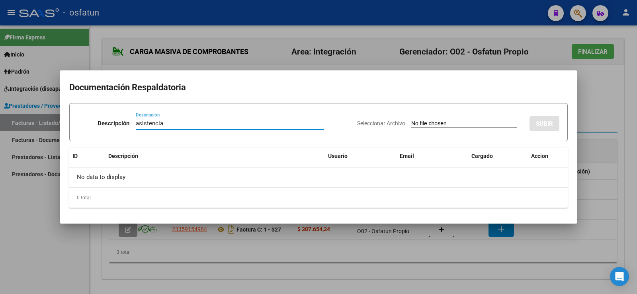
type input "asistencia"
click at [412, 121] on input "Seleccionar Archivo" at bounding box center [463, 124] width 105 height 8
type input "C:\fakepath\PS Septiembre- [PERSON_NAME].pdf"
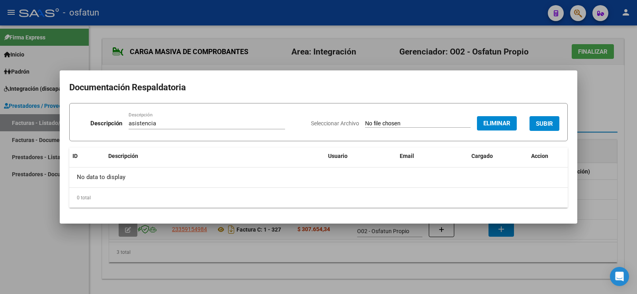
click at [546, 120] on span "SUBIR" at bounding box center [544, 123] width 17 height 7
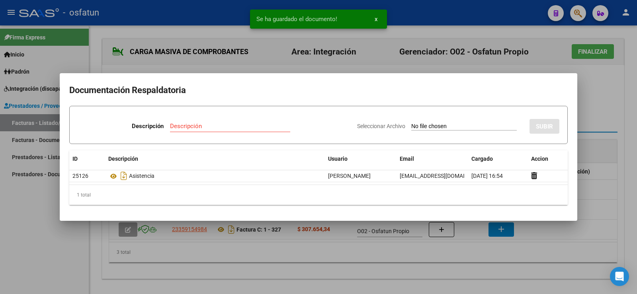
click at [585, 103] on div at bounding box center [318, 147] width 637 height 294
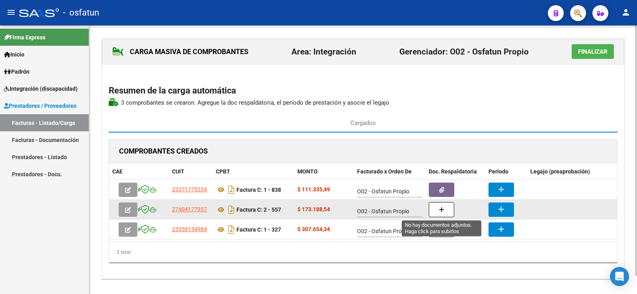
click at [442, 211] on icon "button" at bounding box center [442, 210] width 6 height 6
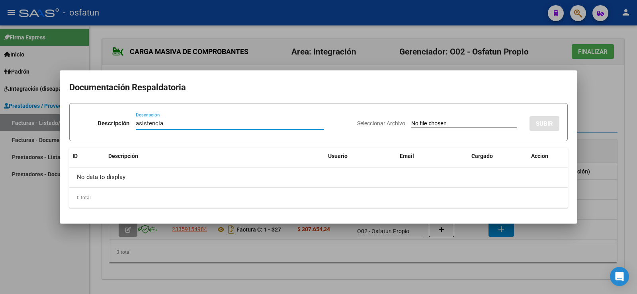
type input "asistencia"
click at [411, 123] on input "Seleccionar Archivo" at bounding box center [463, 124] width 105 height 8
type input "C:\fakepath\[PERSON_NAME] - PSICOPEDAGOGIA - [DATE].pdf"
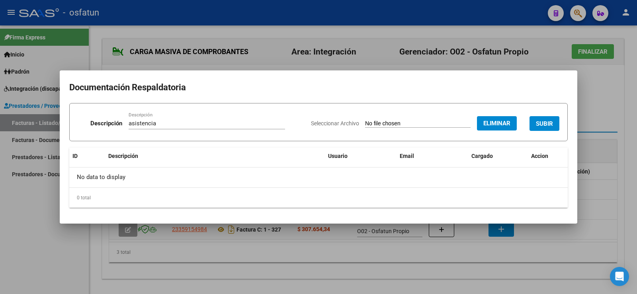
click at [547, 125] on span "SUBIR" at bounding box center [544, 123] width 17 height 7
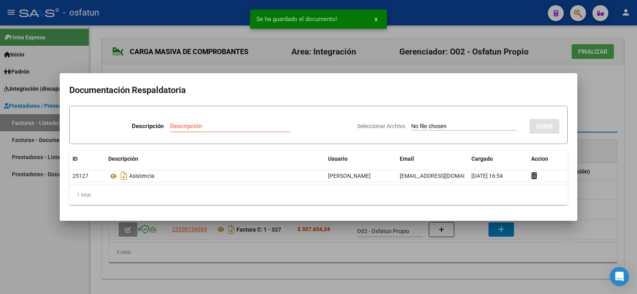
click at [608, 94] on div at bounding box center [318, 147] width 637 height 294
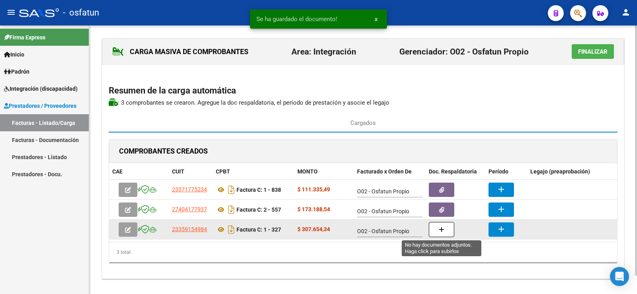
click at [436, 236] on button "button" at bounding box center [441, 229] width 25 height 15
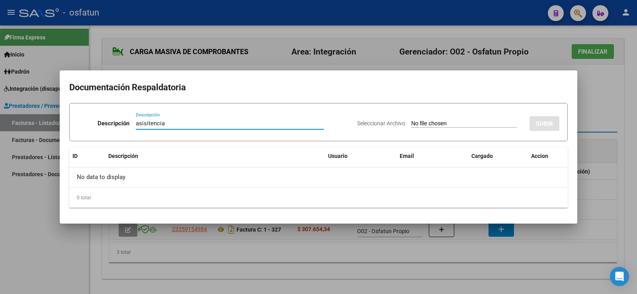
click at [146, 123] on input "asisitencia" at bounding box center [230, 123] width 188 height 7
type input "asistencia"
click at [413, 123] on input "Seleccionar Archivo" at bounding box center [463, 124] width 105 height 8
type input "C:\fakepath\[PERSON_NAME] sep mma.pdf"
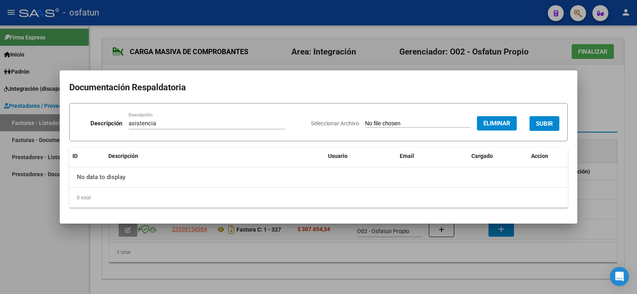
click at [541, 118] on button "SUBIR" at bounding box center [544, 123] width 30 height 15
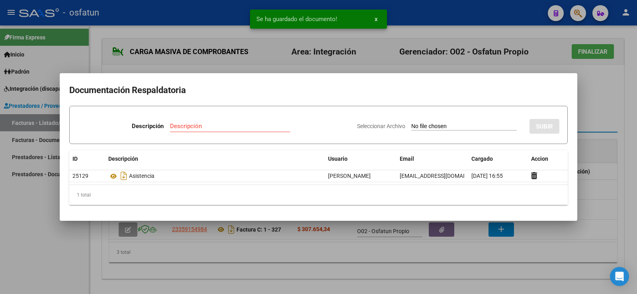
click at [599, 113] on div at bounding box center [318, 147] width 637 height 294
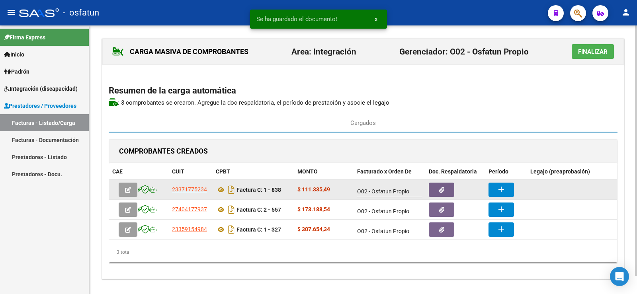
click at [503, 187] on mat-icon "add" at bounding box center [501, 190] width 10 height 10
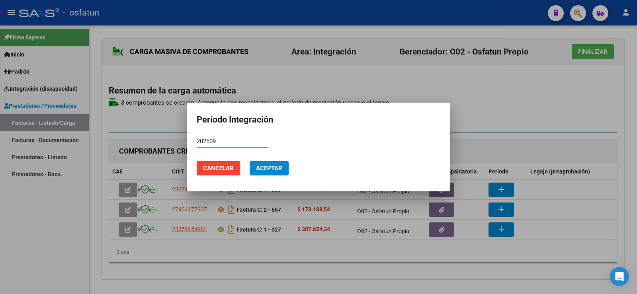
type input "202509"
click at [273, 168] on span "Aceptar" at bounding box center [269, 168] width 26 height 7
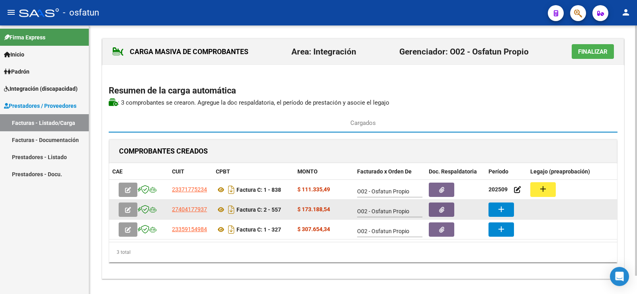
click at [497, 206] on mat-icon "add" at bounding box center [501, 210] width 10 height 10
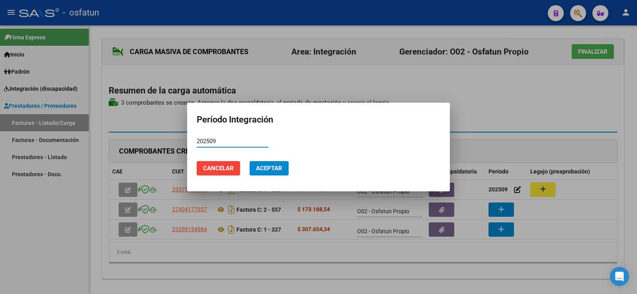
type input "202509"
click at [265, 170] on span "Aceptar" at bounding box center [269, 168] width 26 height 7
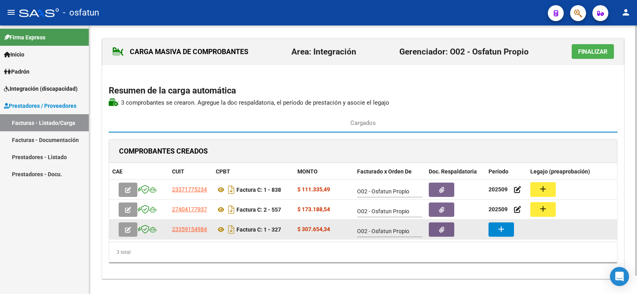
click at [506, 229] on button "add" at bounding box center [500, 229] width 25 height 14
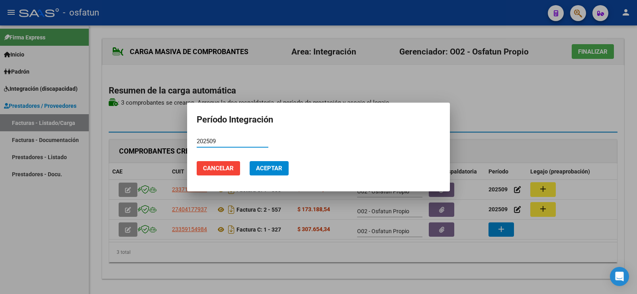
type input "202509"
click at [275, 169] on span "Aceptar" at bounding box center [269, 168] width 26 height 7
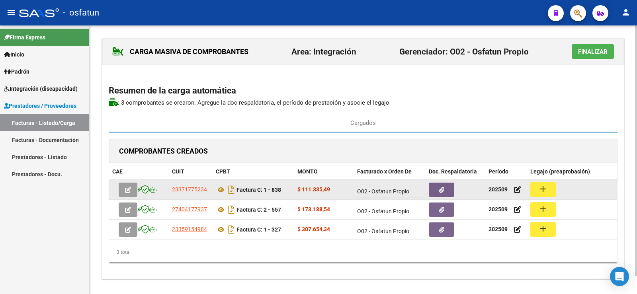
click at [548, 193] on button "add" at bounding box center [542, 189] width 25 height 15
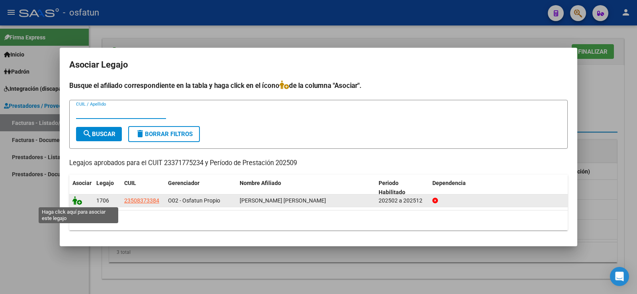
click at [76, 199] on icon at bounding box center [77, 200] width 10 height 9
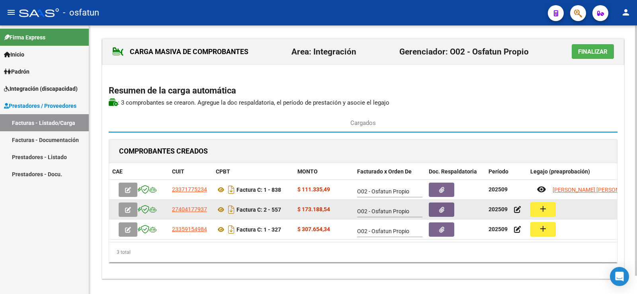
click at [539, 213] on mat-icon "add" at bounding box center [543, 209] width 10 height 10
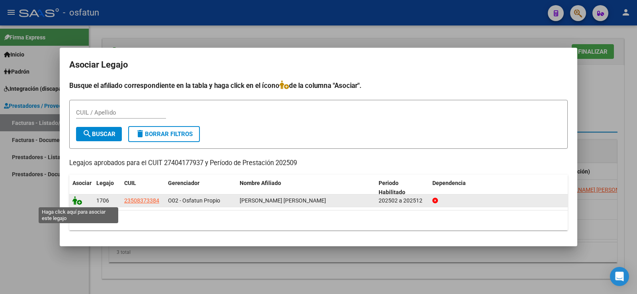
click at [78, 202] on icon at bounding box center [77, 200] width 10 height 9
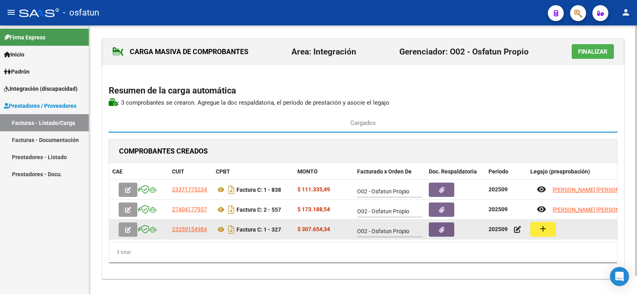
click at [539, 228] on mat-icon "add" at bounding box center [543, 229] width 10 height 10
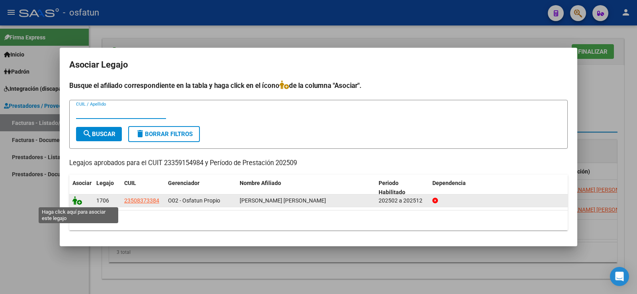
click at [79, 202] on icon at bounding box center [77, 200] width 10 height 9
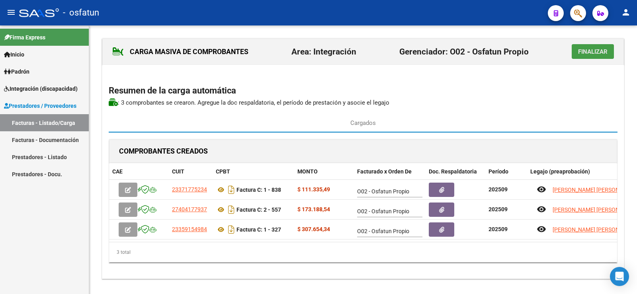
click at [596, 54] on span "Finalizar" at bounding box center [592, 51] width 29 height 7
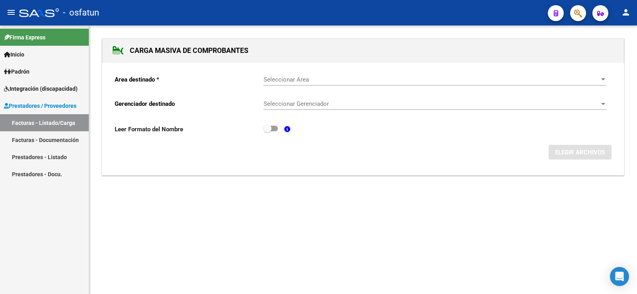
click at [519, 79] on span "Seleccionar Area" at bounding box center [430, 79] width 335 height 7
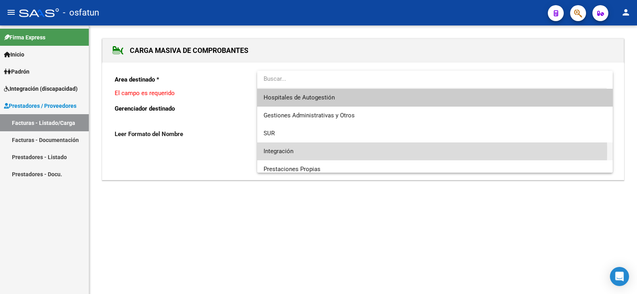
click at [298, 151] on span "Integración" at bounding box center [434, 151] width 343 height 18
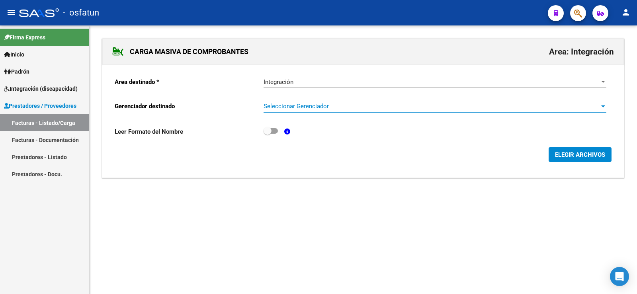
click at [362, 105] on span "Seleccionar Gerenciador" at bounding box center [430, 106] width 335 height 7
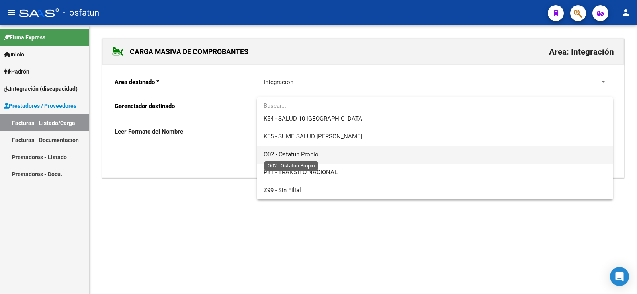
click at [309, 157] on span "O02 - Osfatun Propio" at bounding box center [290, 154] width 55 height 7
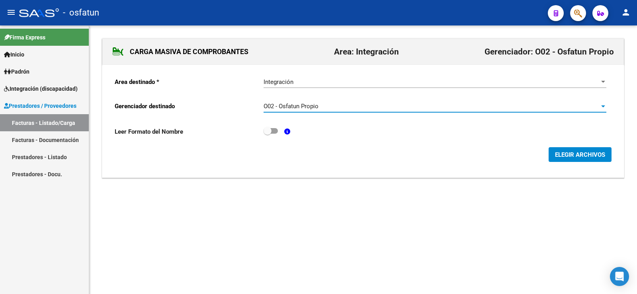
click at [588, 155] on span "ELEGIR ARCHIVOS" at bounding box center [580, 154] width 50 height 7
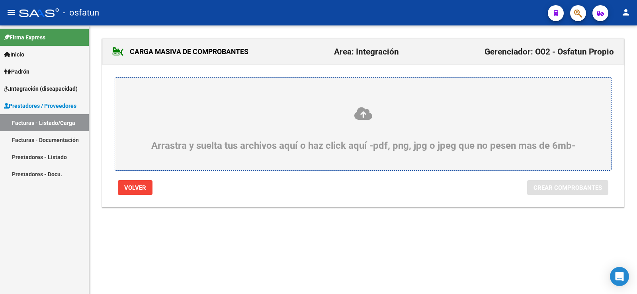
click at [362, 108] on icon at bounding box center [363, 113] width 458 height 15
click at [0, 0] on input "Arrastra y suelta tus archivos aquí o haz click aquí -pdf, png, jpg o jpeg que …" at bounding box center [0, 0] width 0 height 0
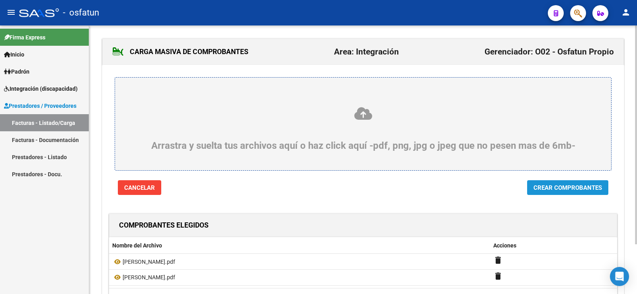
click at [563, 191] on span "Crear Comprobantes" at bounding box center [567, 187] width 68 height 7
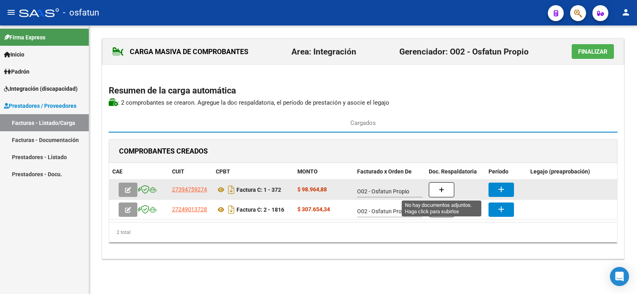
click at [437, 190] on button "button" at bounding box center [441, 189] width 25 height 15
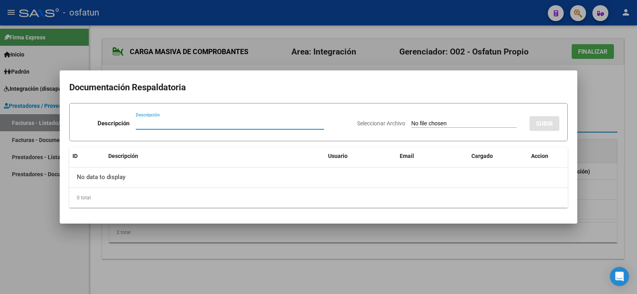
click at [605, 82] on div at bounding box center [318, 147] width 637 height 294
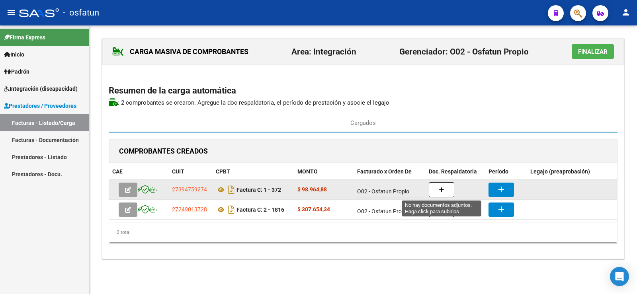
click at [431, 190] on button "button" at bounding box center [441, 189] width 25 height 15
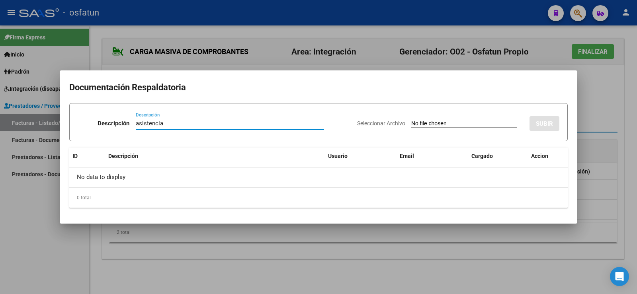
type input "asistencia"
click at [413, 124] on input "Seleccionar Archivo" at bounding box center [463, 124] width 105 height 8
type input "C:\fakepath\CamScanner [DATE] 15.36.pdf"
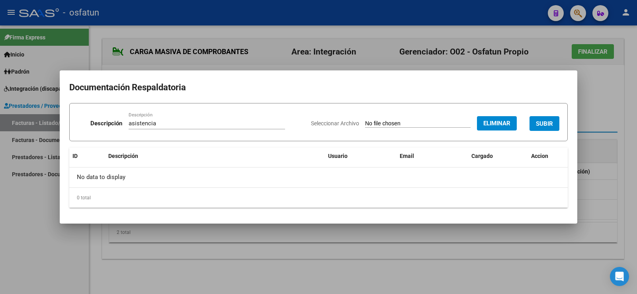
click at [544, 124] on span "SUBIR" at bounding box center [544, 123] width 17 height 7
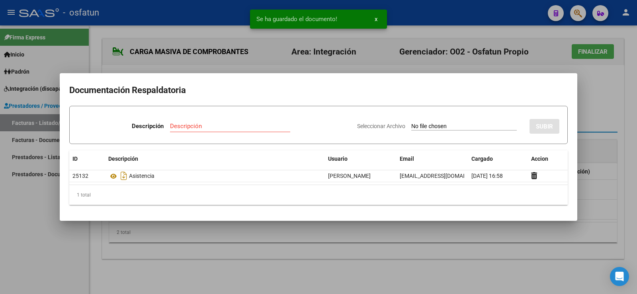
click at [604, 111] on div at bounding box center [318, 147] width 637 height 294
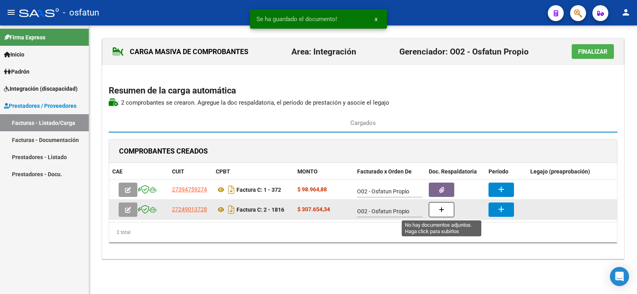
click at [437, 211] on button "button" at bounding box center [441, 209] width 25 height 15
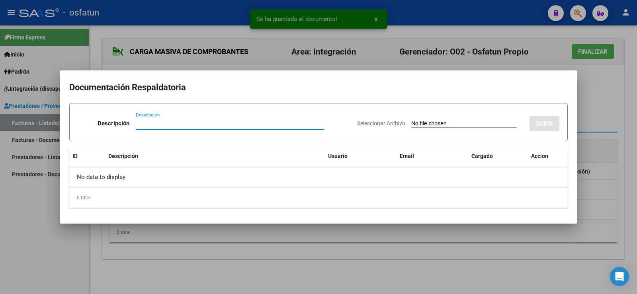
click at [599, 100] on div at bounding box center [318, 147] width 637 height 294
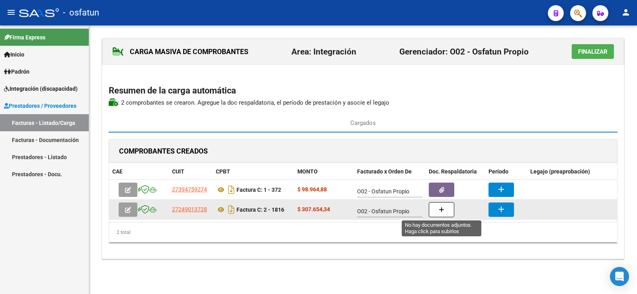
click at [434, 211] on button "button" at bounding box center [441, 209] width 25 height 15
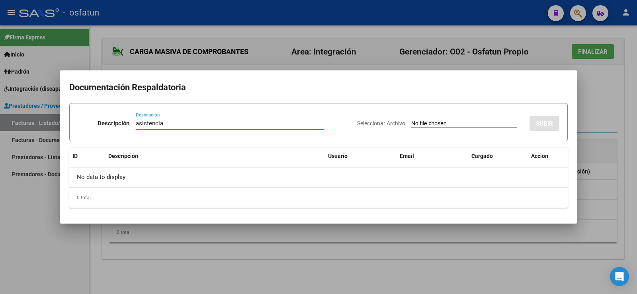
type input "asistencia"
click at [411, 123] on input "Seleccionar Archivo" at bounding box center [463, 124] width 105 height 8
type input "C:\fakepath\[PERSON_NAME] [DATE].pdf"
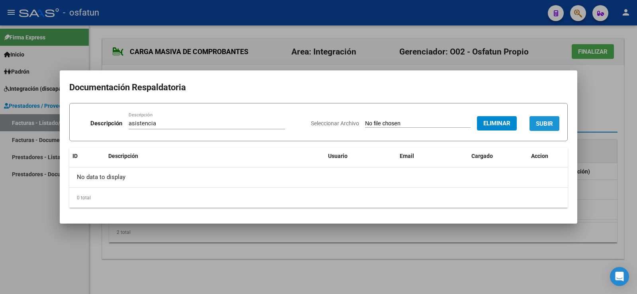
click at [553, 129] on button "SUBIR" at bounding box center [544, 123] width 30 height 15
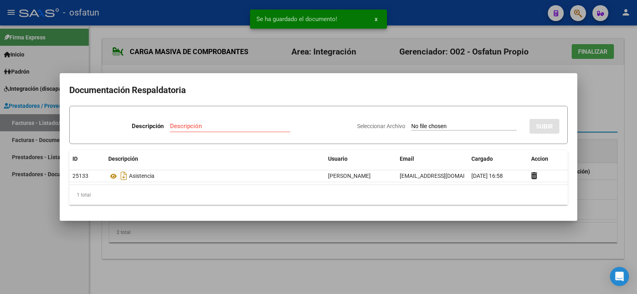
click at [590, 108] on div at bounding box center [318, 147] width 637 height 294
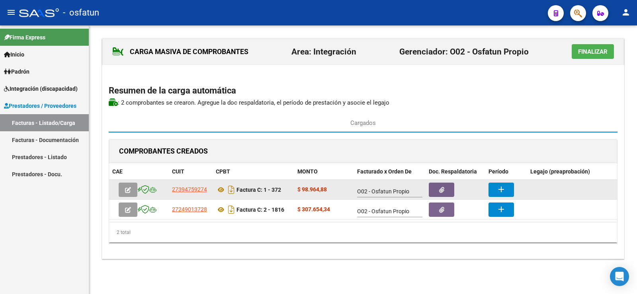
click at [502, 186] on mat-icon "add" at bounding box center [501, 190] width 10 height 10
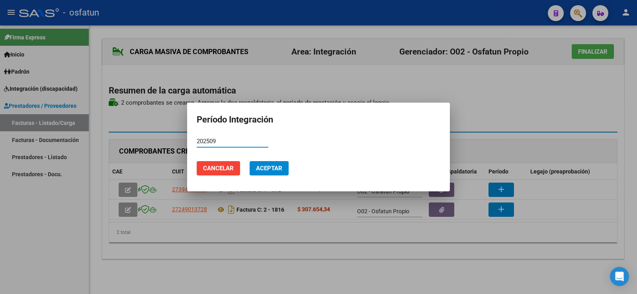
type input "202509"
click at [279, 166] on span "Aceptar" at bounding box center [269, 168] width 26 height 7
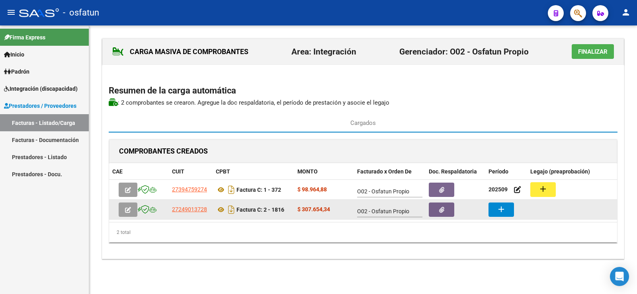
click at [506, 210] on button "add" at bounding box center [500, 210] width 25 height 14
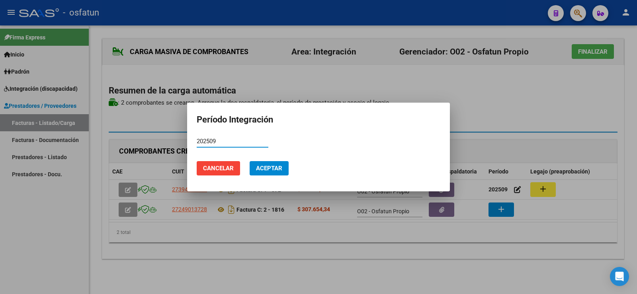
type input "202509"
click at [281, 168] on span "Aceptar" at bounding box center [269, 168] width 26 height 7
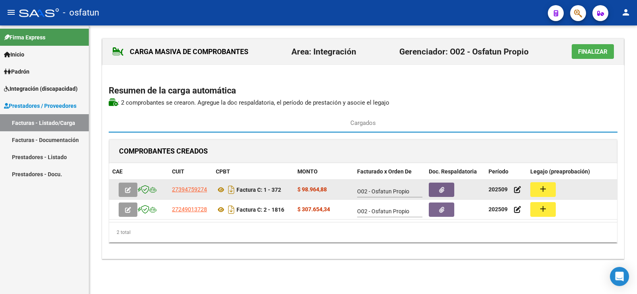
click at [548, 193] on button "add" at bounding box center [542, 189] width 25 height 15
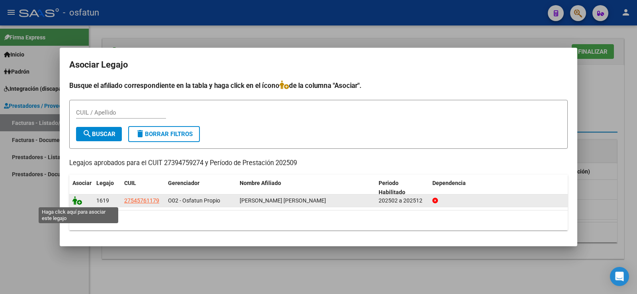
click at [74, 203] on icon at bounding box center [77, 200] width 10 height 9
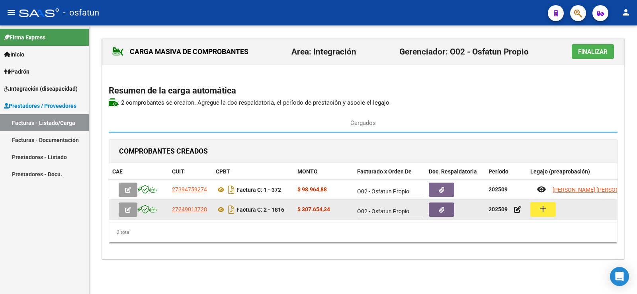
click at [537, 209] on button "add" at bounding box center [542, 209] width 25 height 15
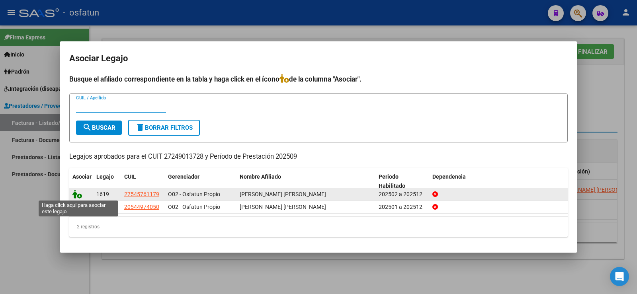
click at [80, 196] on icon at bounding box center [77, 194] width 10 height 9
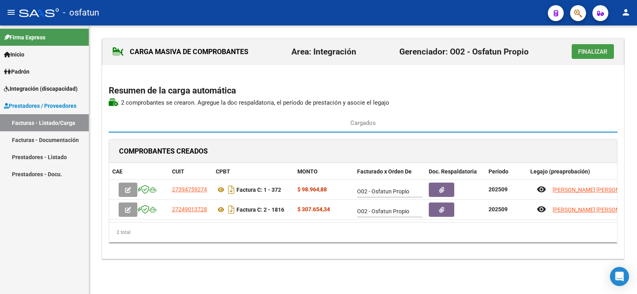
click at [594, 48] on span "Finalizar" at bounding box center [592, 51] width 29 height 7
